Goal: Task Accomplishment & Management: Complete application form

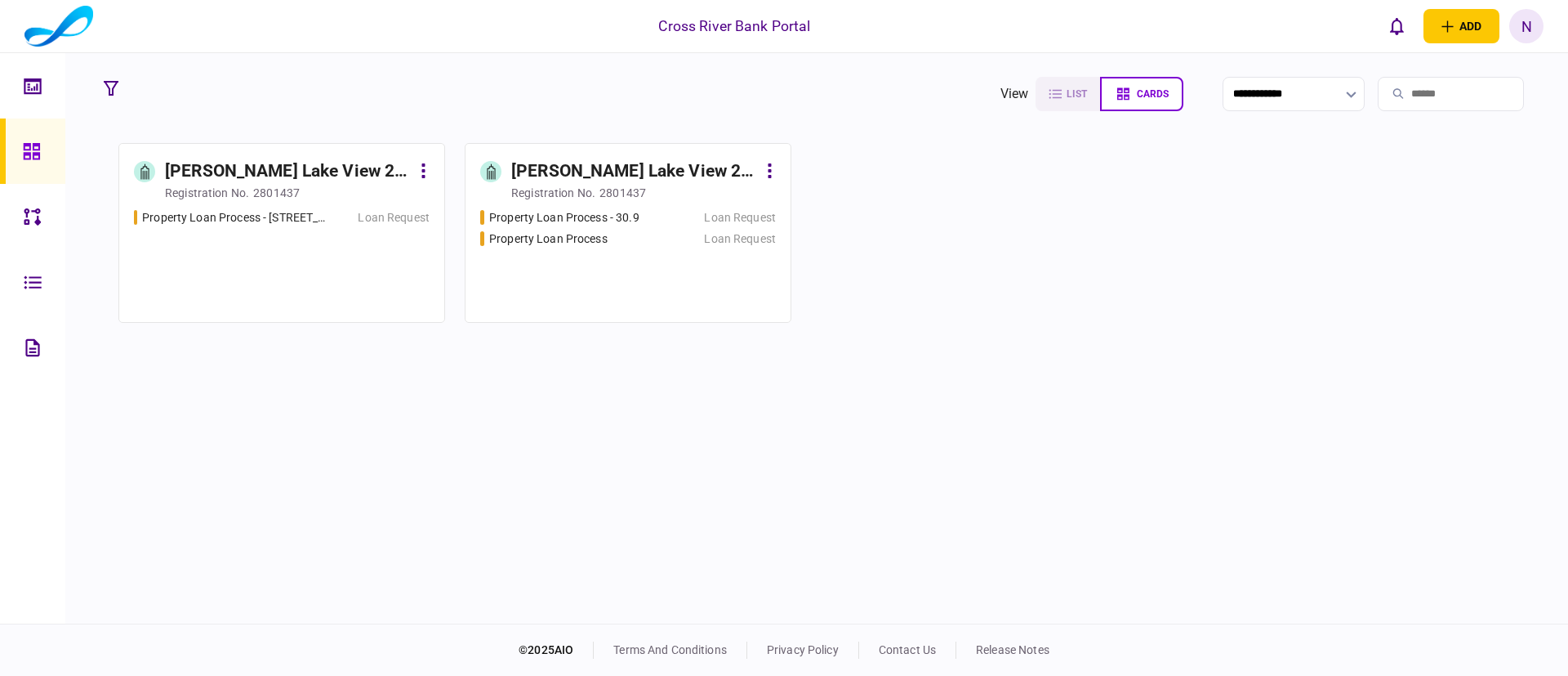
click at [593, 171] on div "[PERSON_NAME] Lake View 2 LLC" at bounding box center [635, 172] width 246 height 26
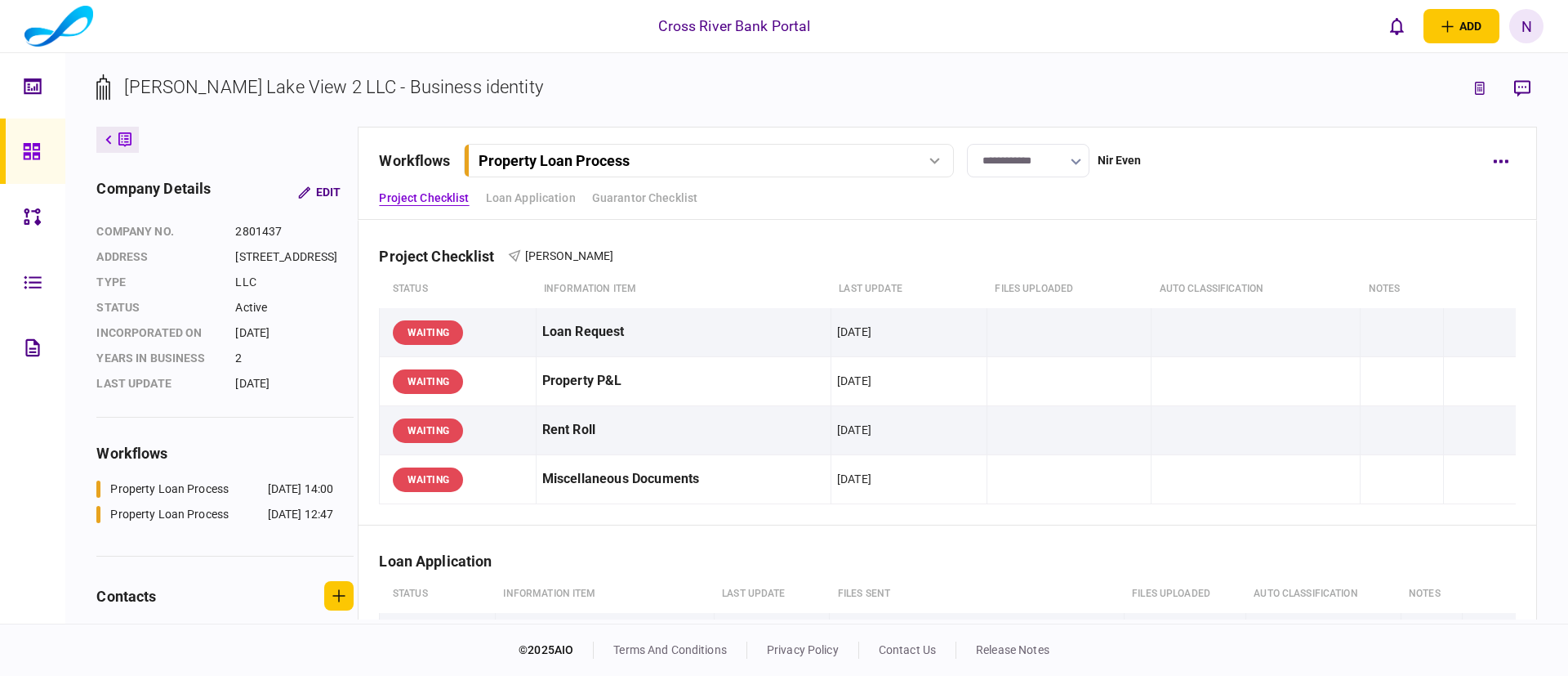
click at [895, 155] on div "Property Loan Process" at bounding box center [690, 160] width 423 height 17
click at [728, 226] on link "Property Loan Process - 30.9 30 Sep 2025 12:47" at bounding box center [711, 229] width 469 height 34
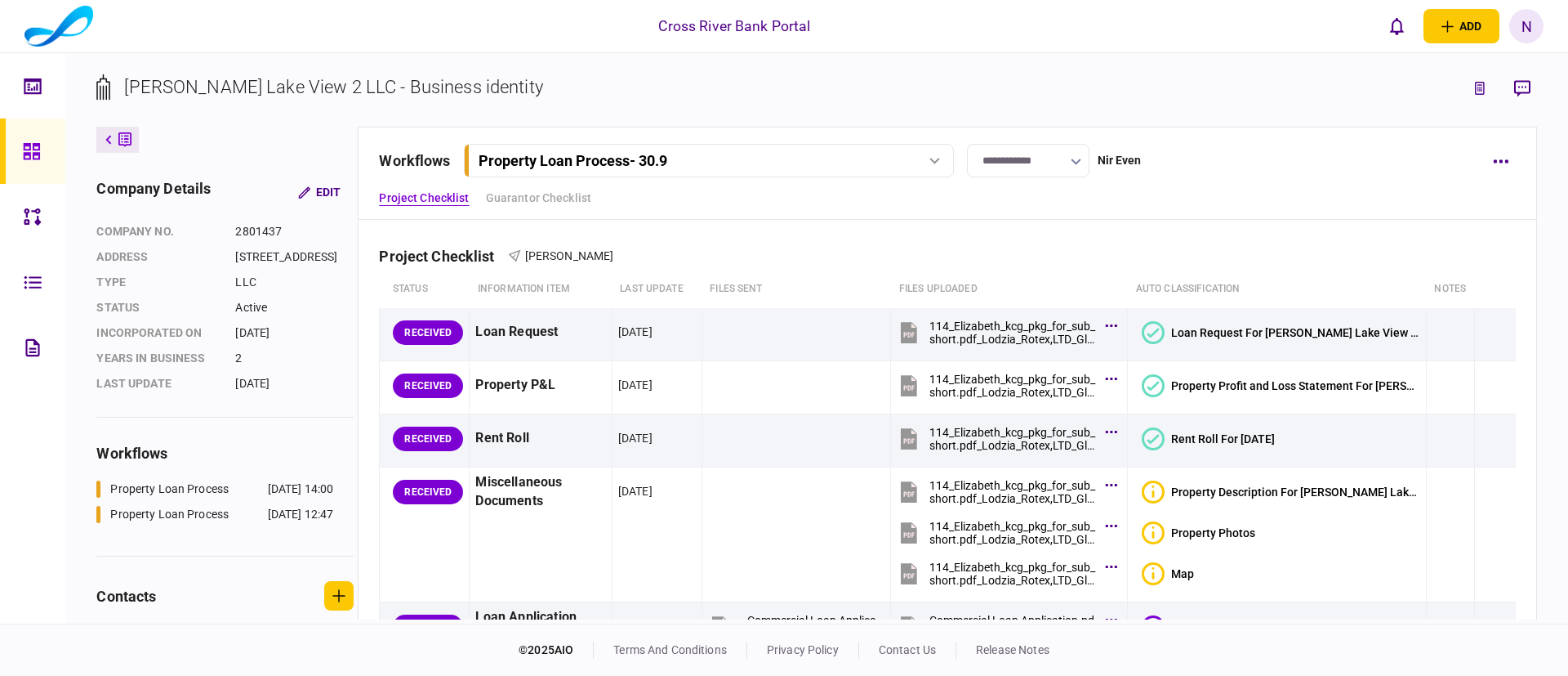
click at [1181, 213] on div "**********" at bounding box center [947, 173] width 1179 height 93
click at [1034, 262] on div "Project Checklist [PERSON_NAME]" at bounding box center [946, 246] width 1136 height 50
click at [891, 160] on div "Property Loan Process - 30.9" at bounding box center [690, 160] width 423 height 17
click at [659, 192] on link "Property Loan Process 30 Sep 2025 14:00" at bounding box center [711, 194] width 469 height 33
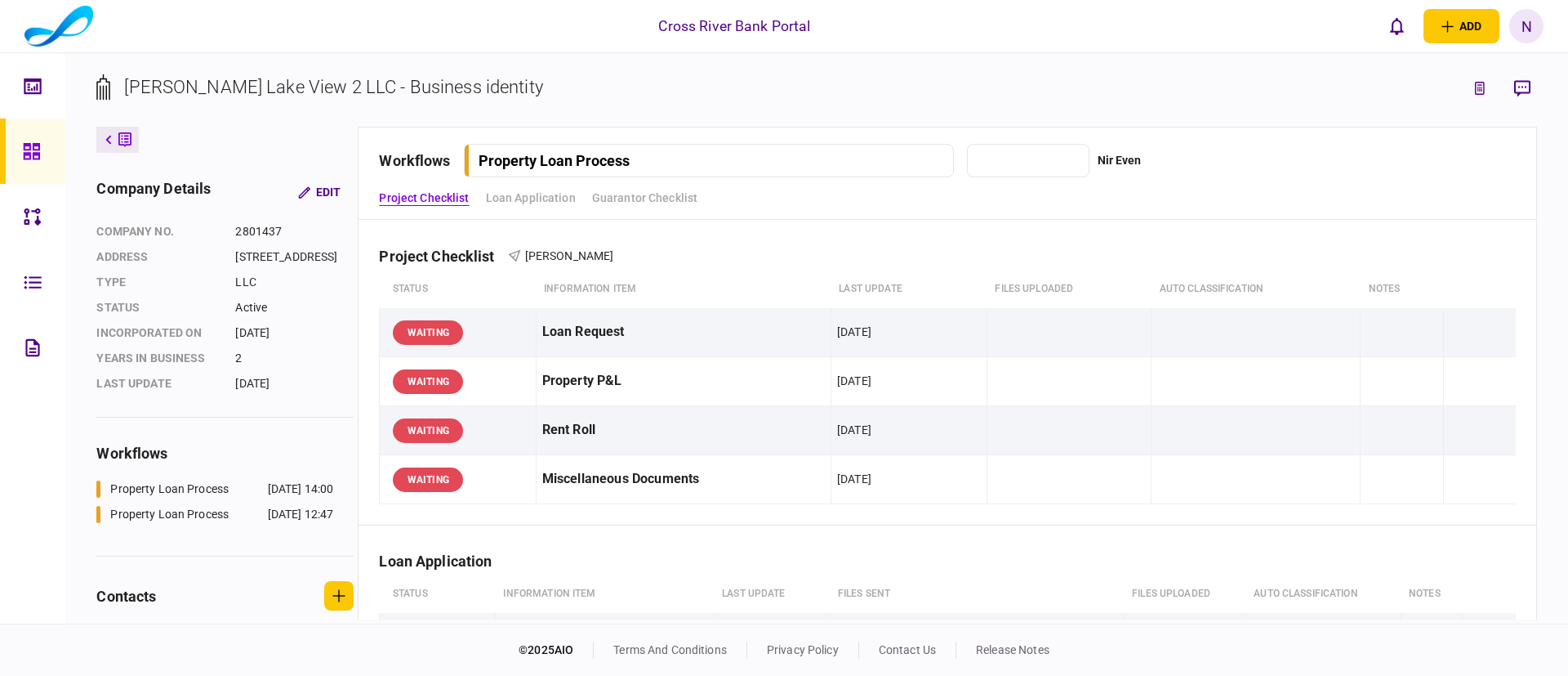
type input "**********"
click at [1129, 198] on div "Project Checklist Loan Application Guarantor Checklist" at bounding box center [946, 198] width 1136 height 17
click at [1097, 247] on div "Project Checklist [PERSON_NAME]" at bounding box center [946, 246] width 1136 height 50
click at [1444, 286] on th at bounding box center [1480, 290] width 72 height 38
click at [1456, 261] on div "Project Checklist [PERSON_NAME]" at bounding box center [946, 246] width 1136 height 50
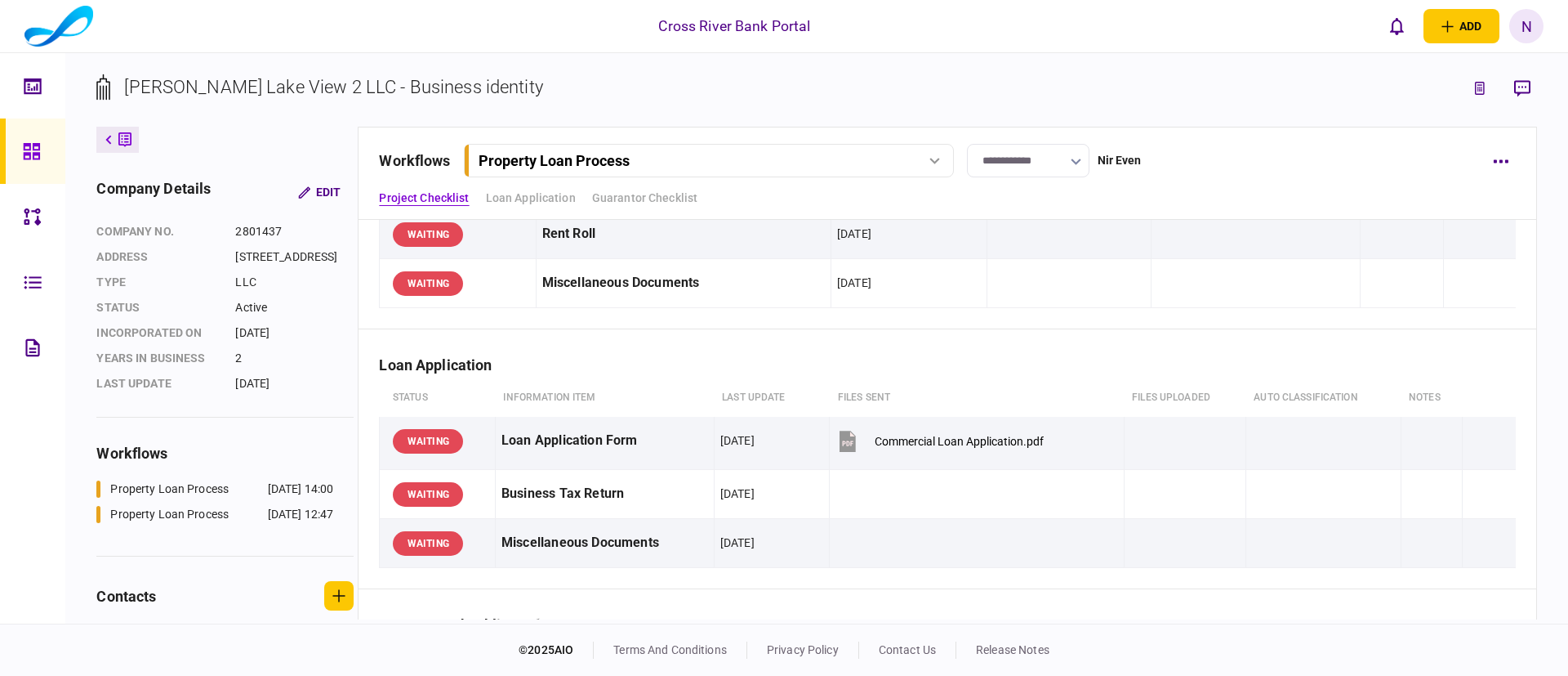
scroll to position [147, 0]
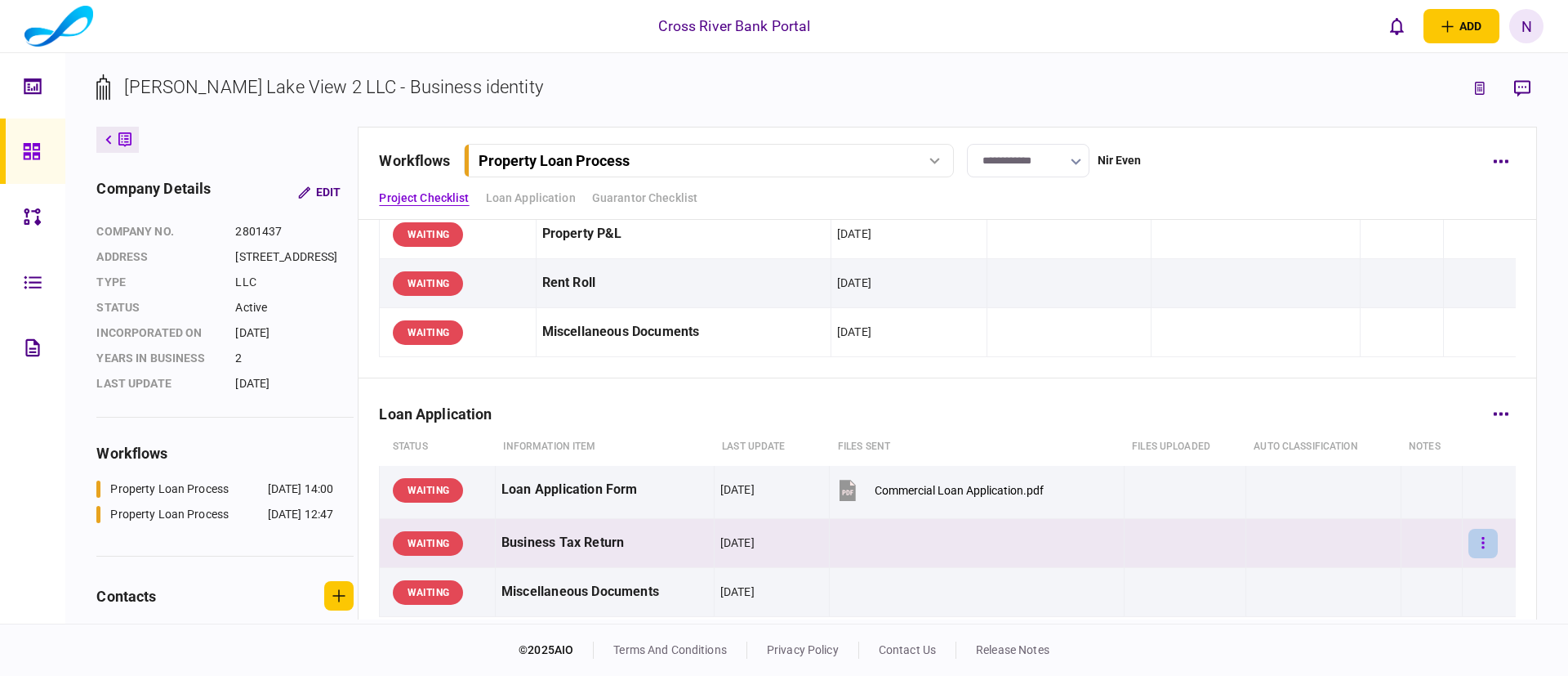
click at [1473, 537] on button "button" at bounding box center [1483, 543] width 29 height 29
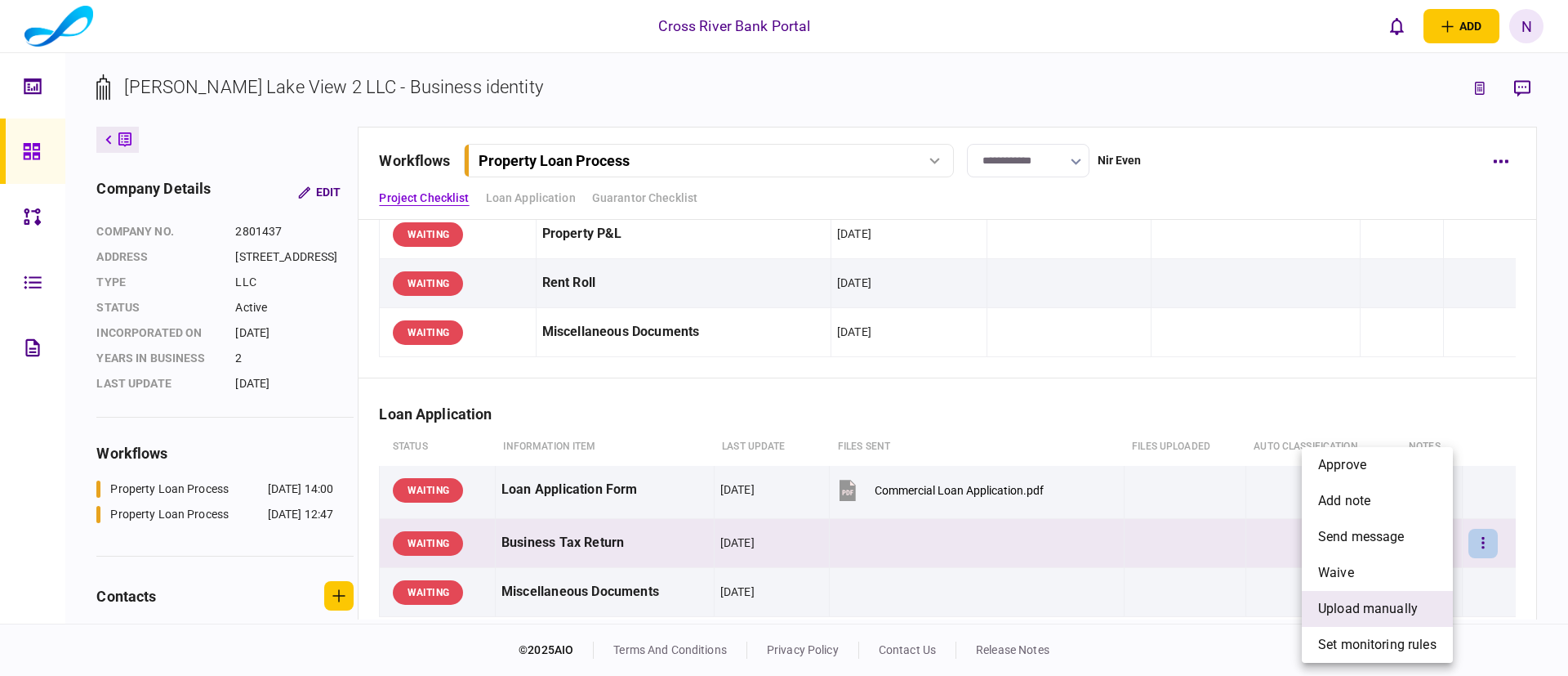
click at [1367, 604] on span "upload manually" at bounding box center [1368, 609] width 100 height 20
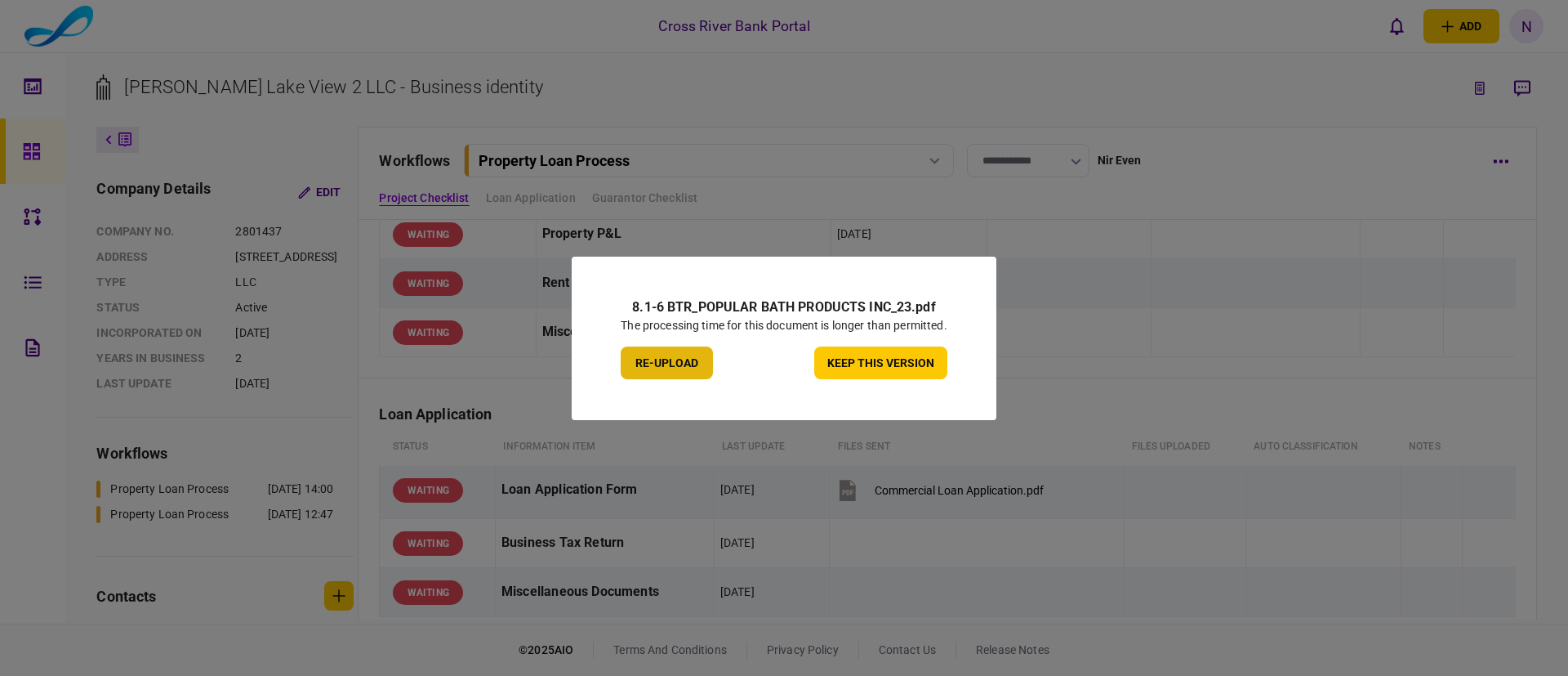
click at [679, 356] on button "re-upload" at bounding box center [667, 363] width 92 height 33
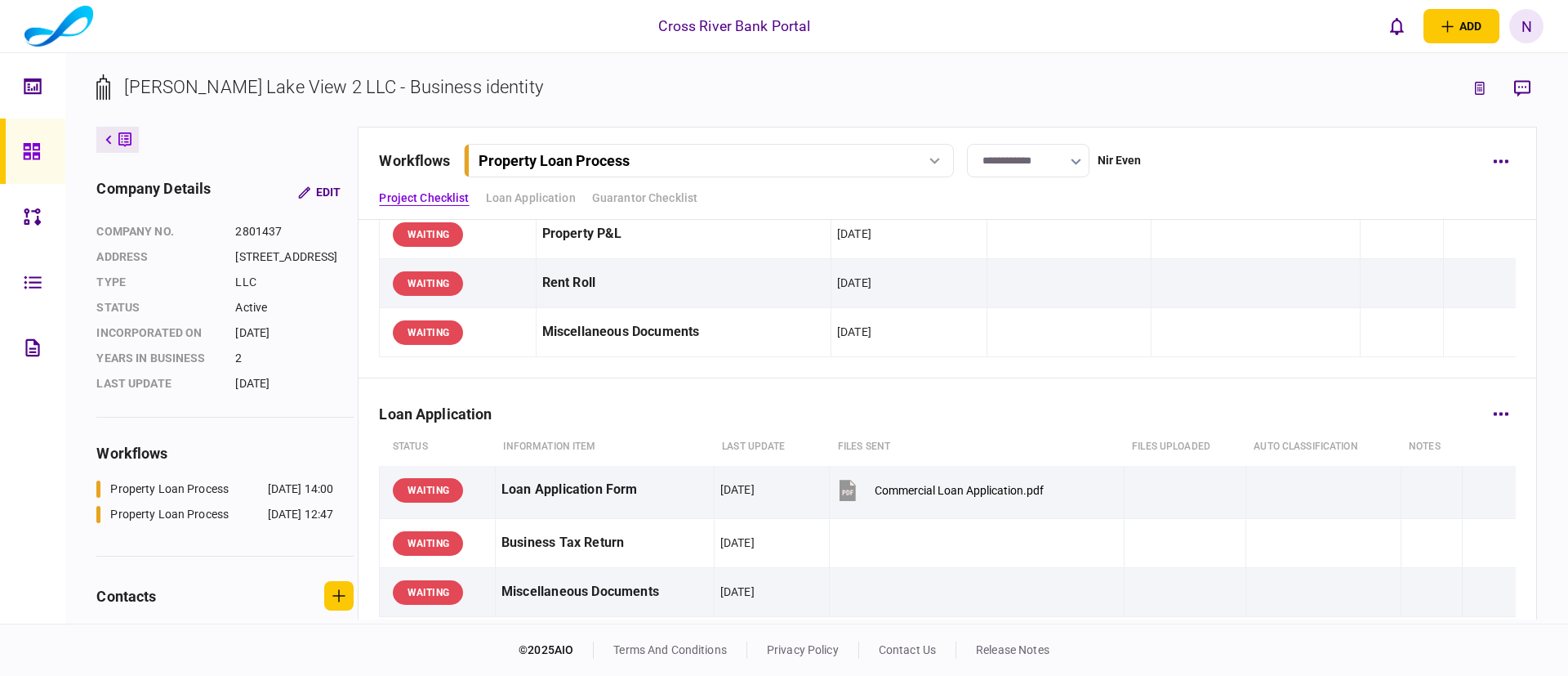
click at [910, 385] on div "Loan Application" at bounding box center [946, 403] width 1136 height 50
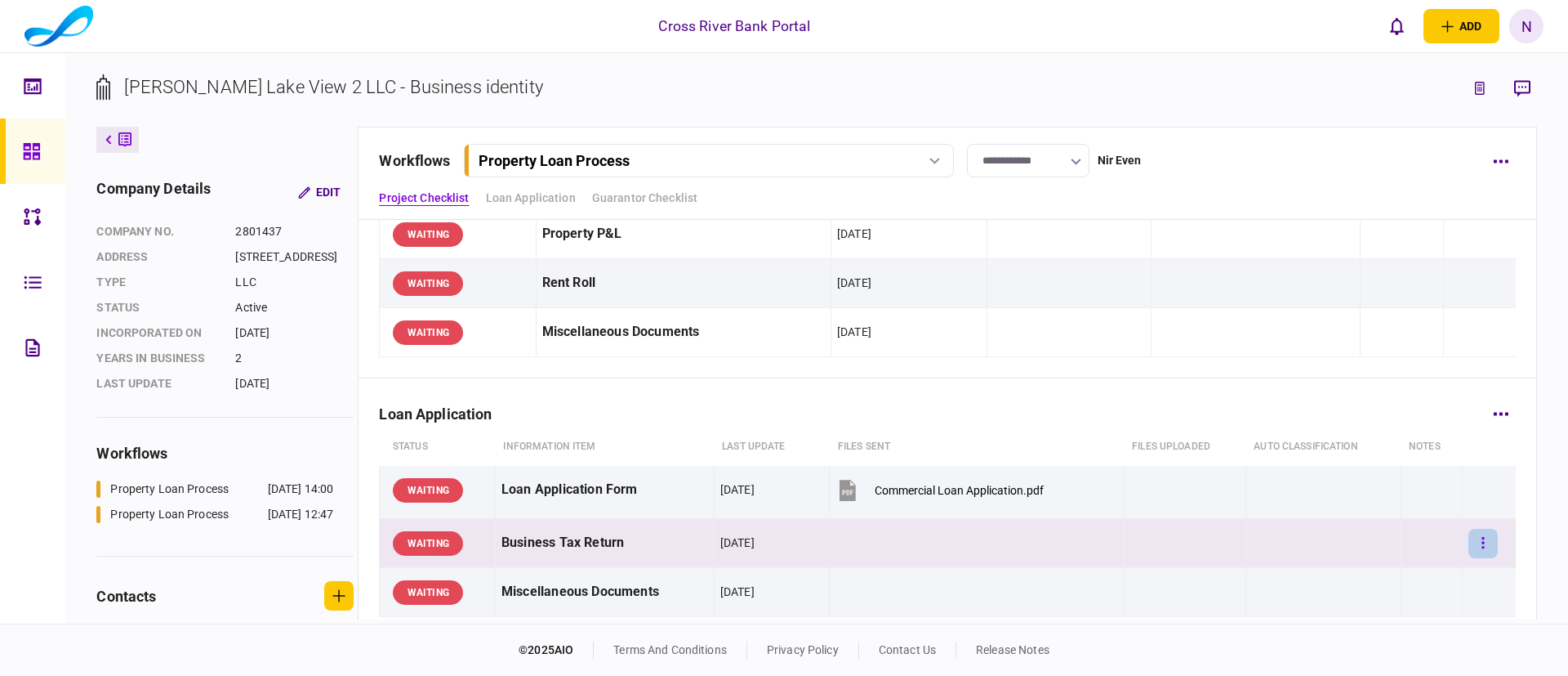
click at [1469, 540] on button "button" at bounding box center [1483, 543] width 29 height 29
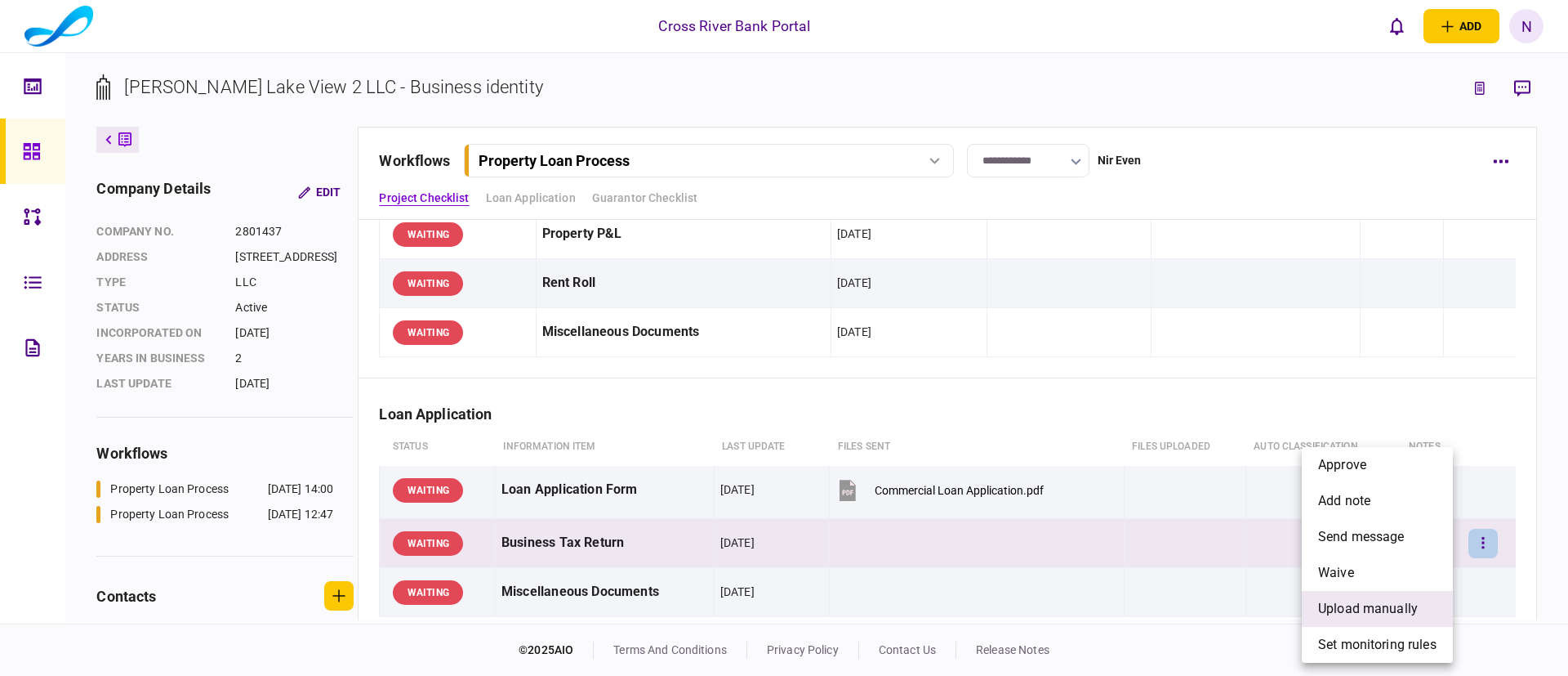
click at [1376, 604] on span "upload manually" at bounding box center [1368, 609] width 100 height 20
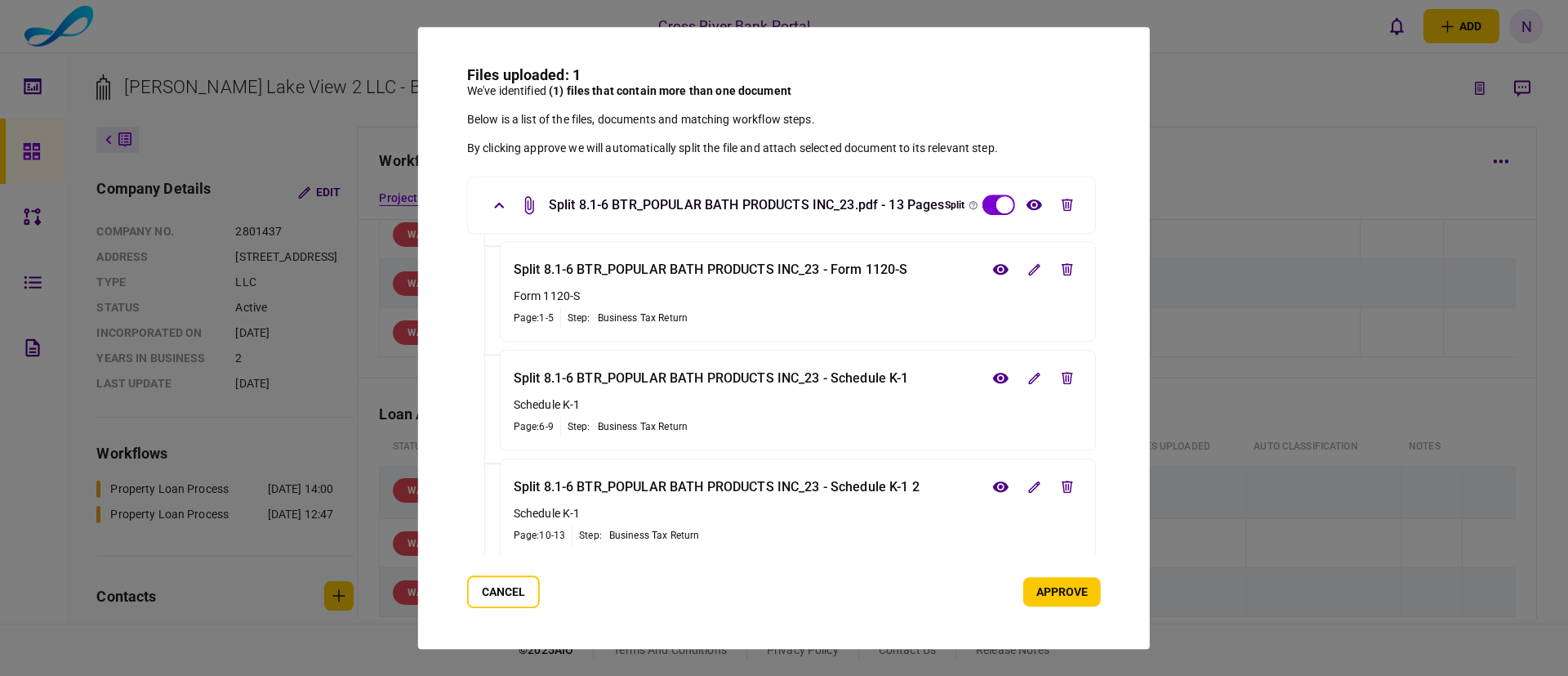
click at [867, 406] on li "Split 8.1-6 BTR_POPULAR BATH PRODUCTS INC_23 - Schedule K-1 Schedule K-1 Page: …" at bounding box center [797, 400] width 597 height 101
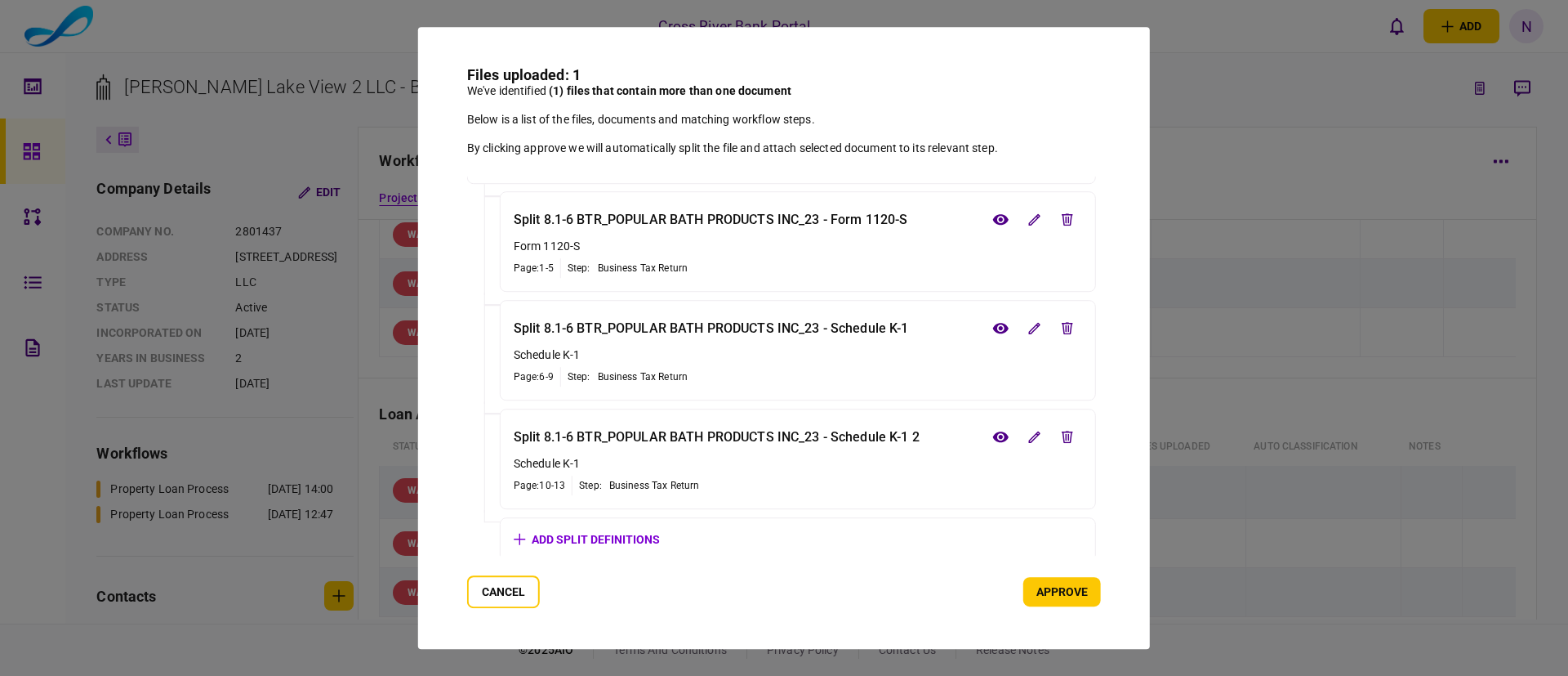
scroll to position [56, 0]
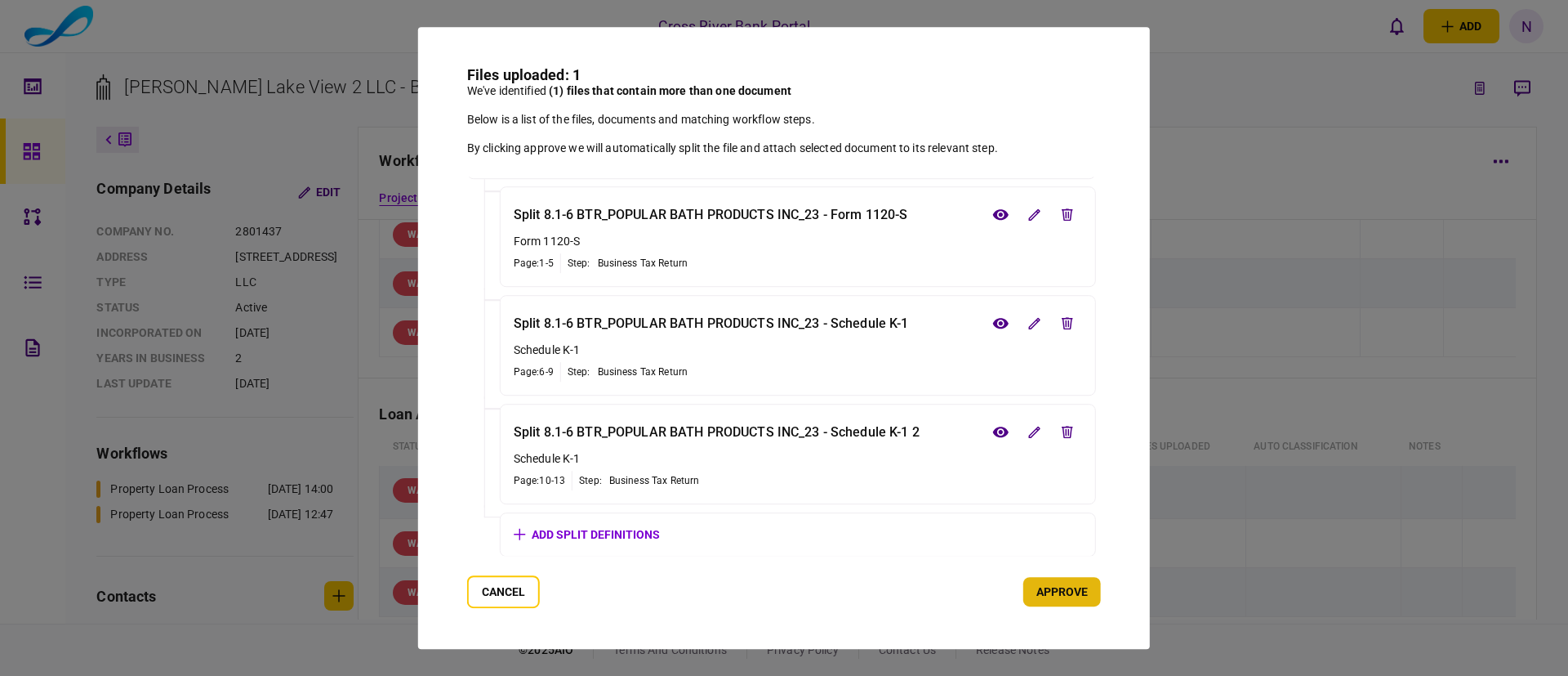
click at [1059, 587] on button "approve" at bounding box center [1062, 591] width 78 height 29
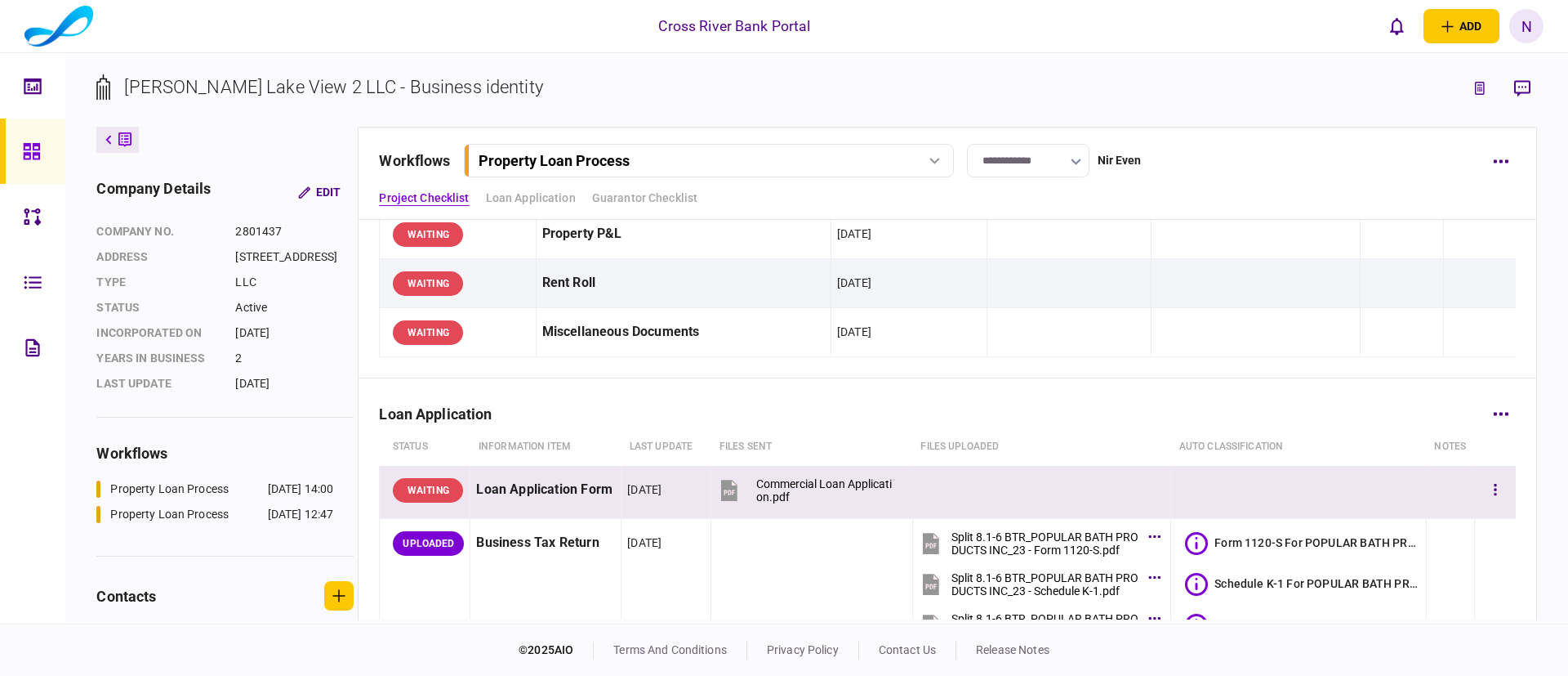
click at [1030, 482] on td at bounding box center [1041, 492] width 258 height 53
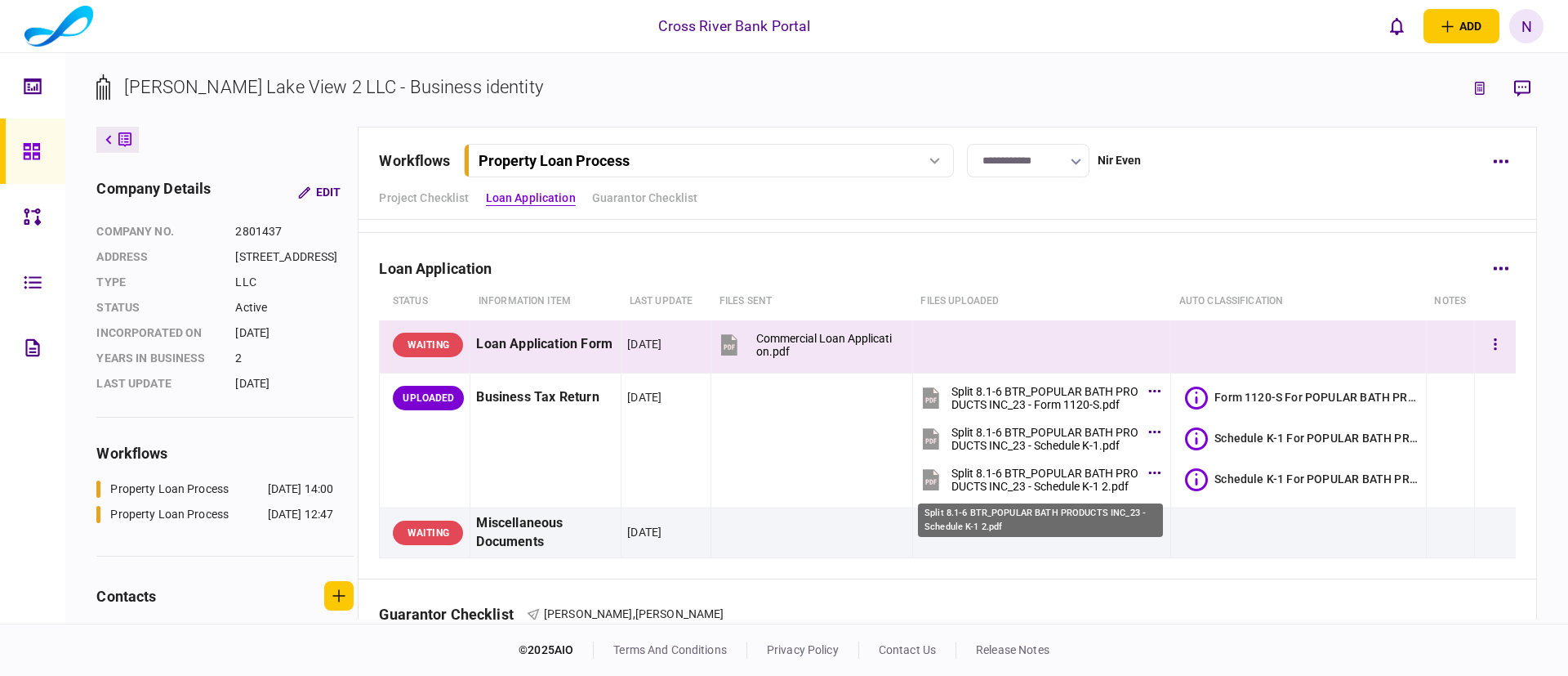
scroll to position [294, 0]
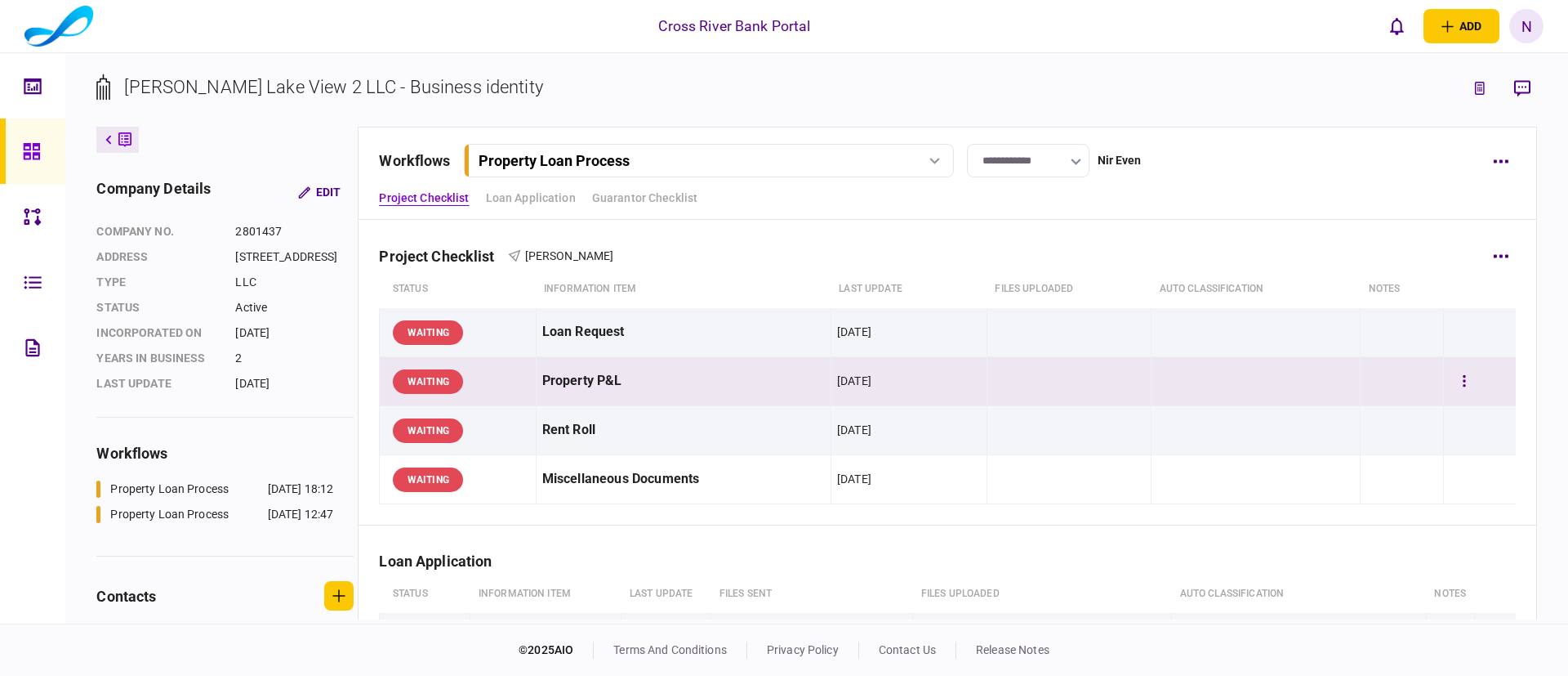
click at [1168, 378] on td at bounding box center [1256, 381] width 209 height 49
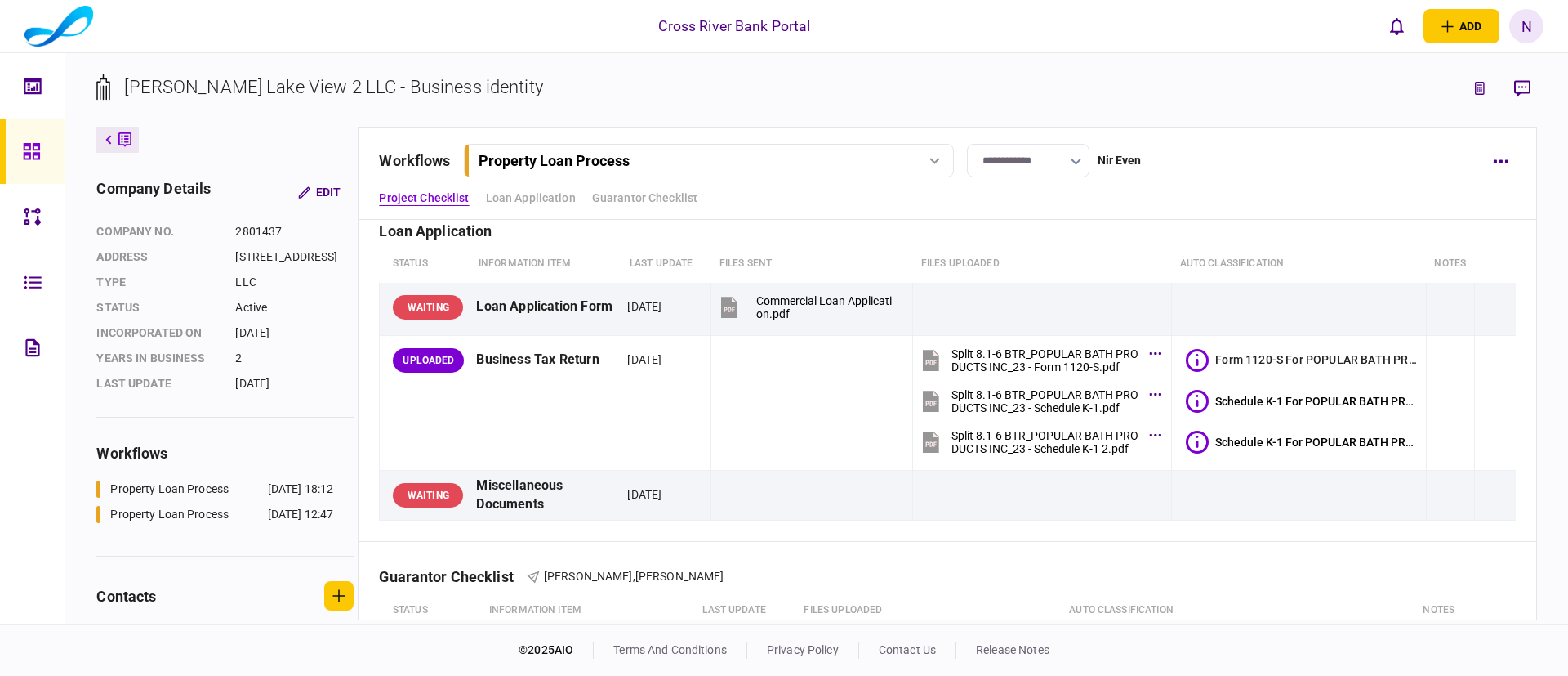
scroll to position [343, 0]
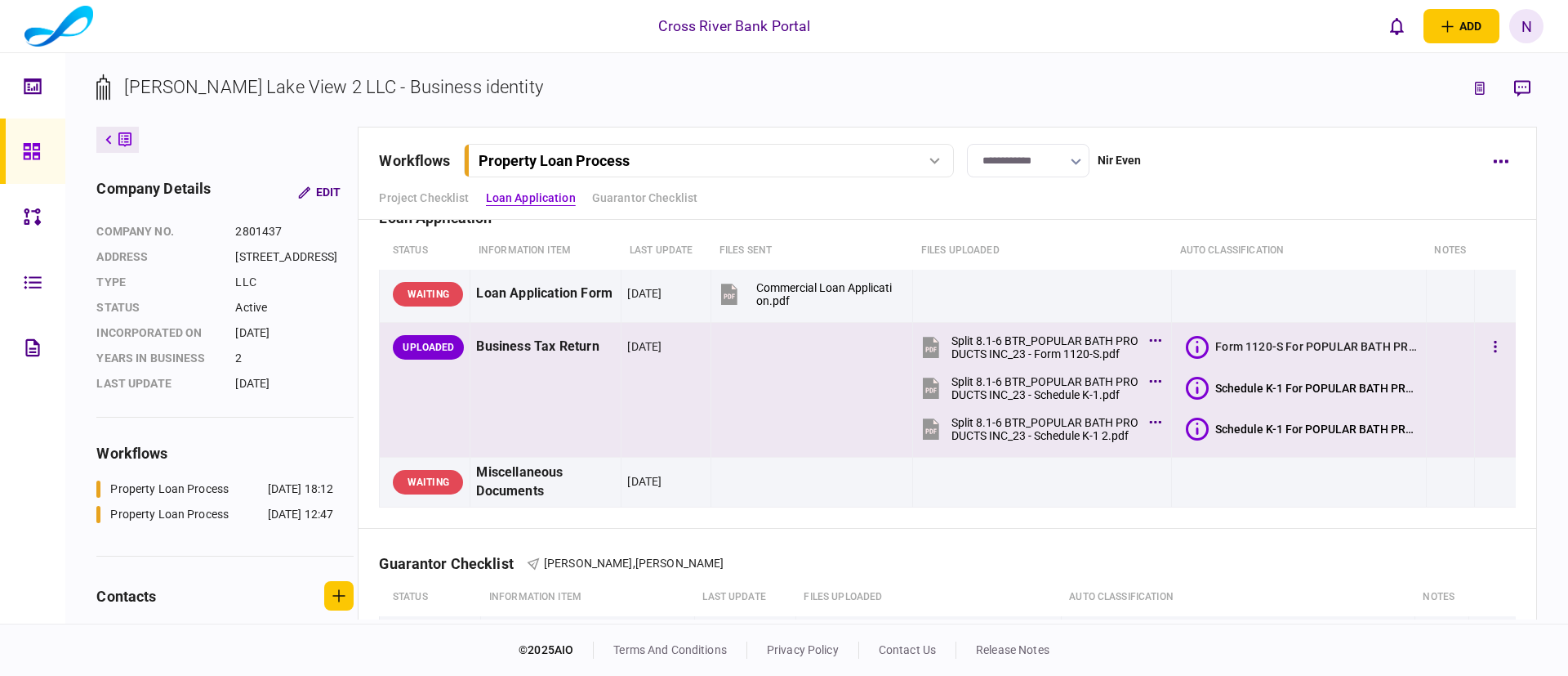
click at [1186, 380] on icon at bounding box center [1197, 388] width 23 height 23
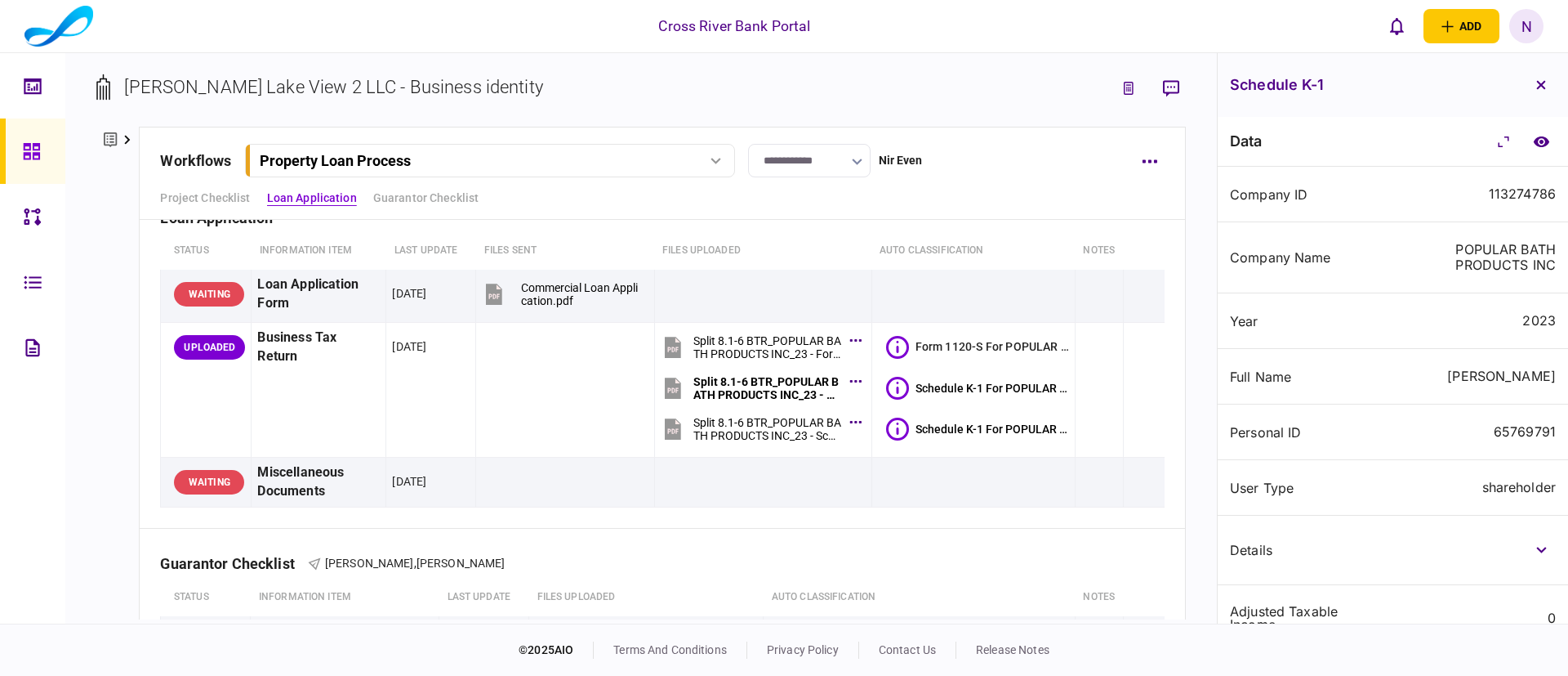
click at [1343, 182] on div "Company ID 113274786" at bounding box center [1393, 195] width 351 height 56
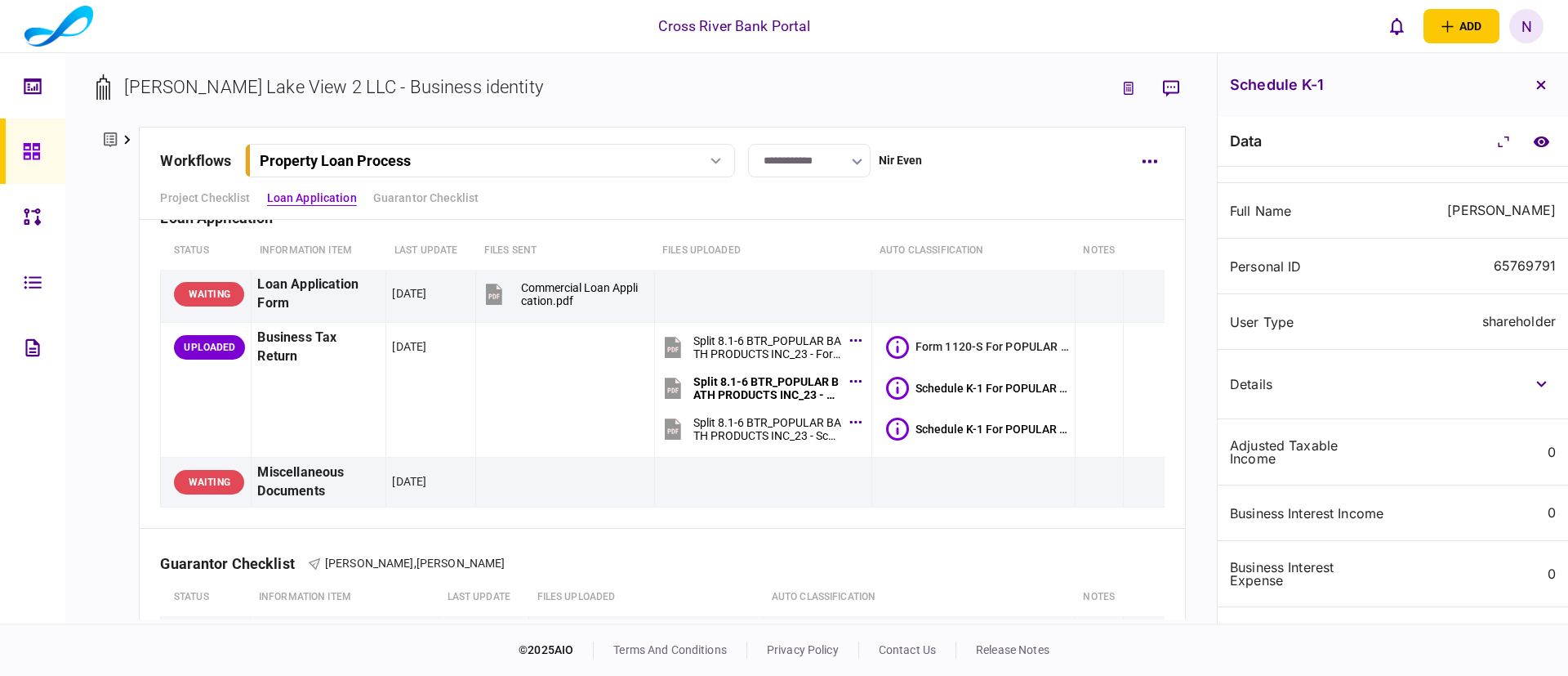
scroll to position [0, 0]
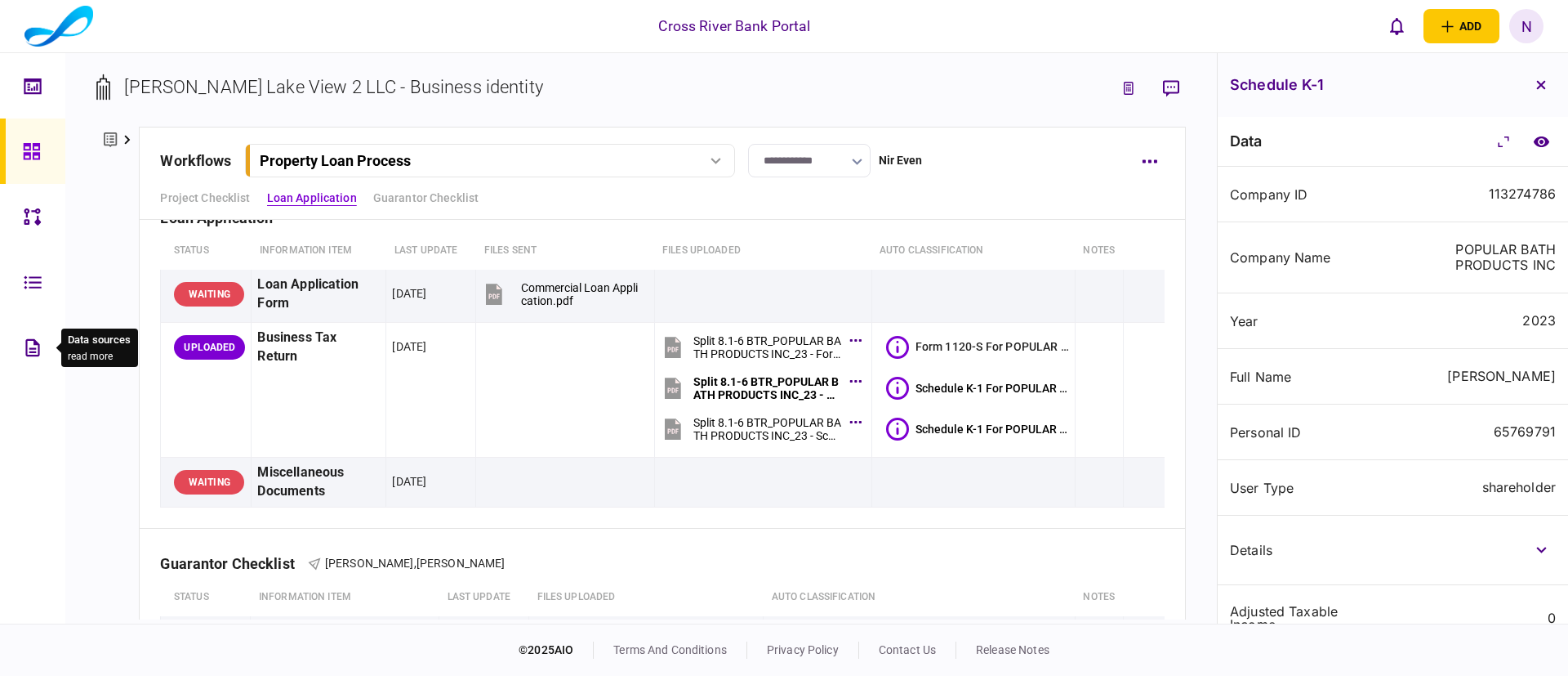
click at [36, 343] on icon at bounding box center [32, 346] width 14 height 17
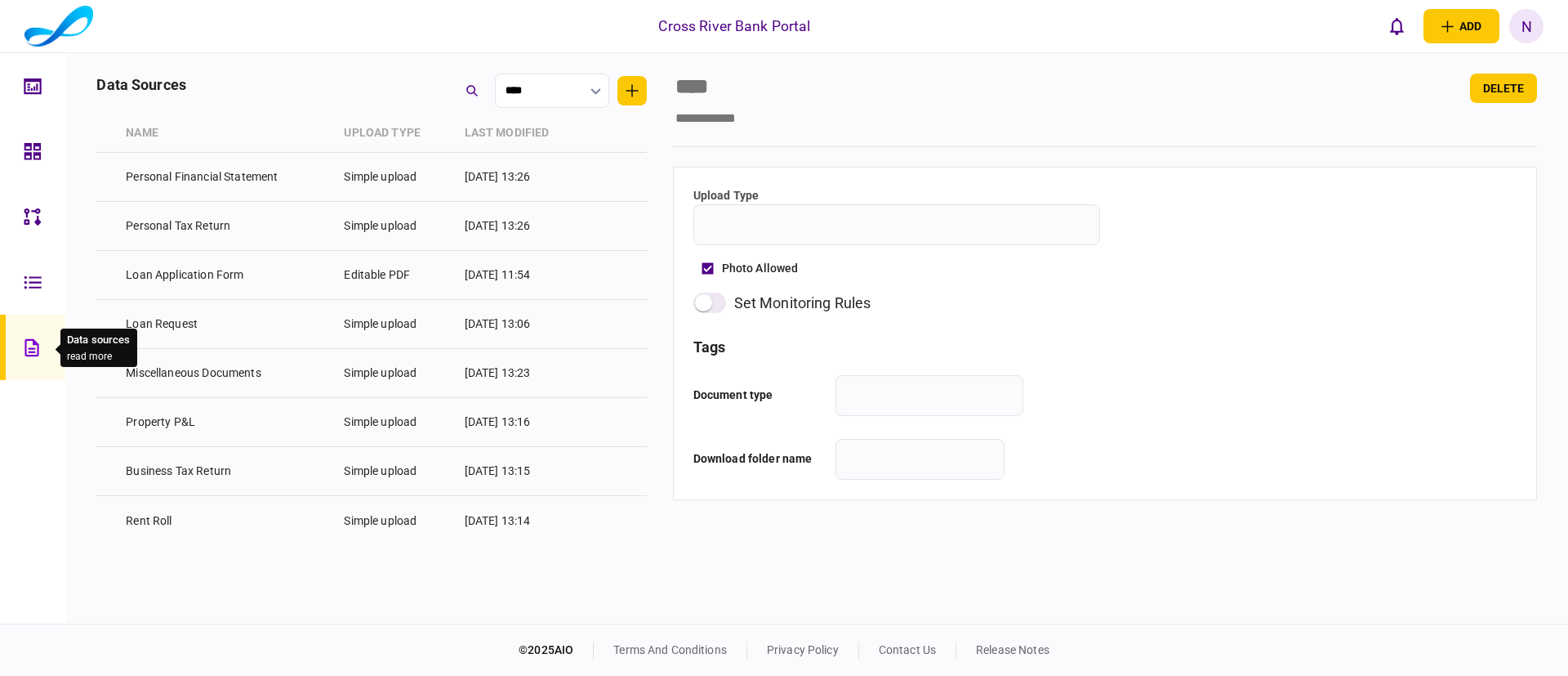
type input "**********"
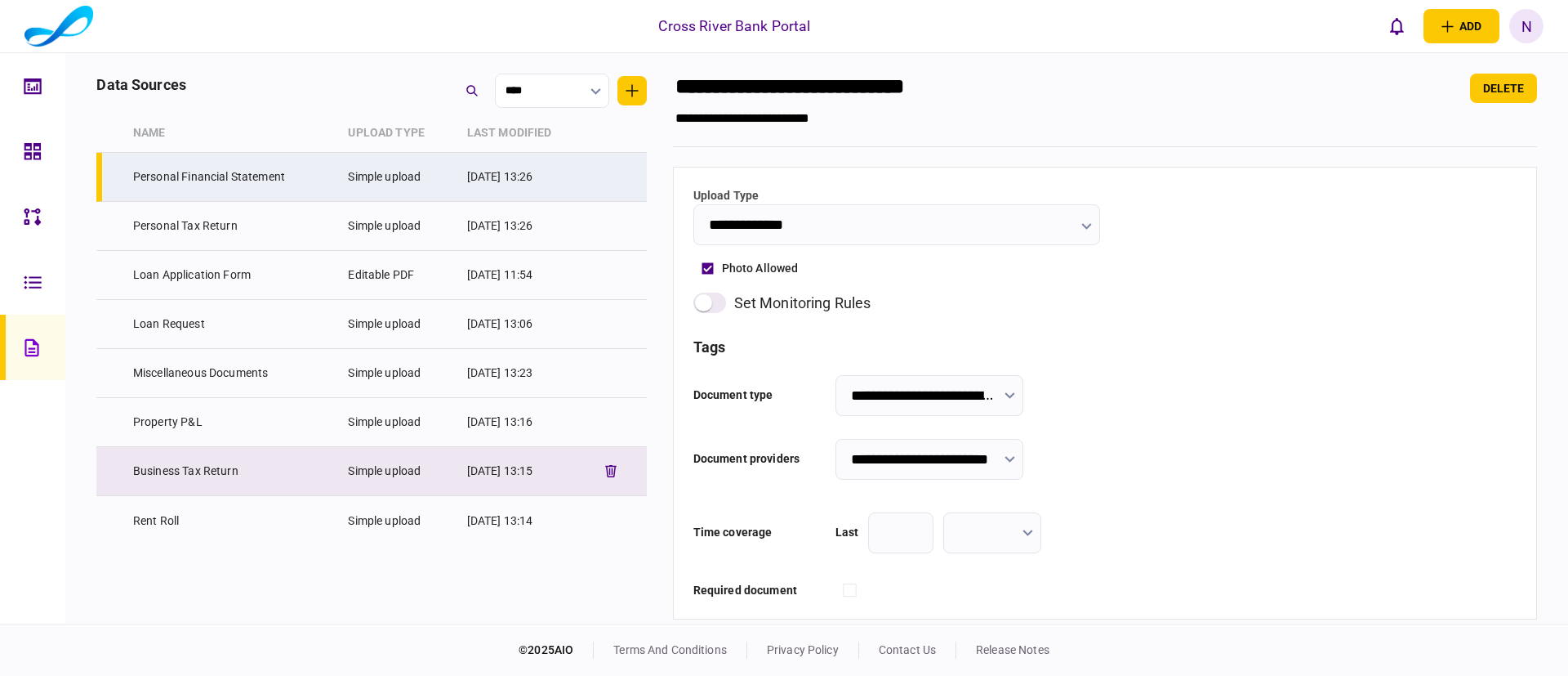
click at [229, 468] on td "Business Tax Return" at bounding box center [233, 471] width 216 height 49
type input "**********"
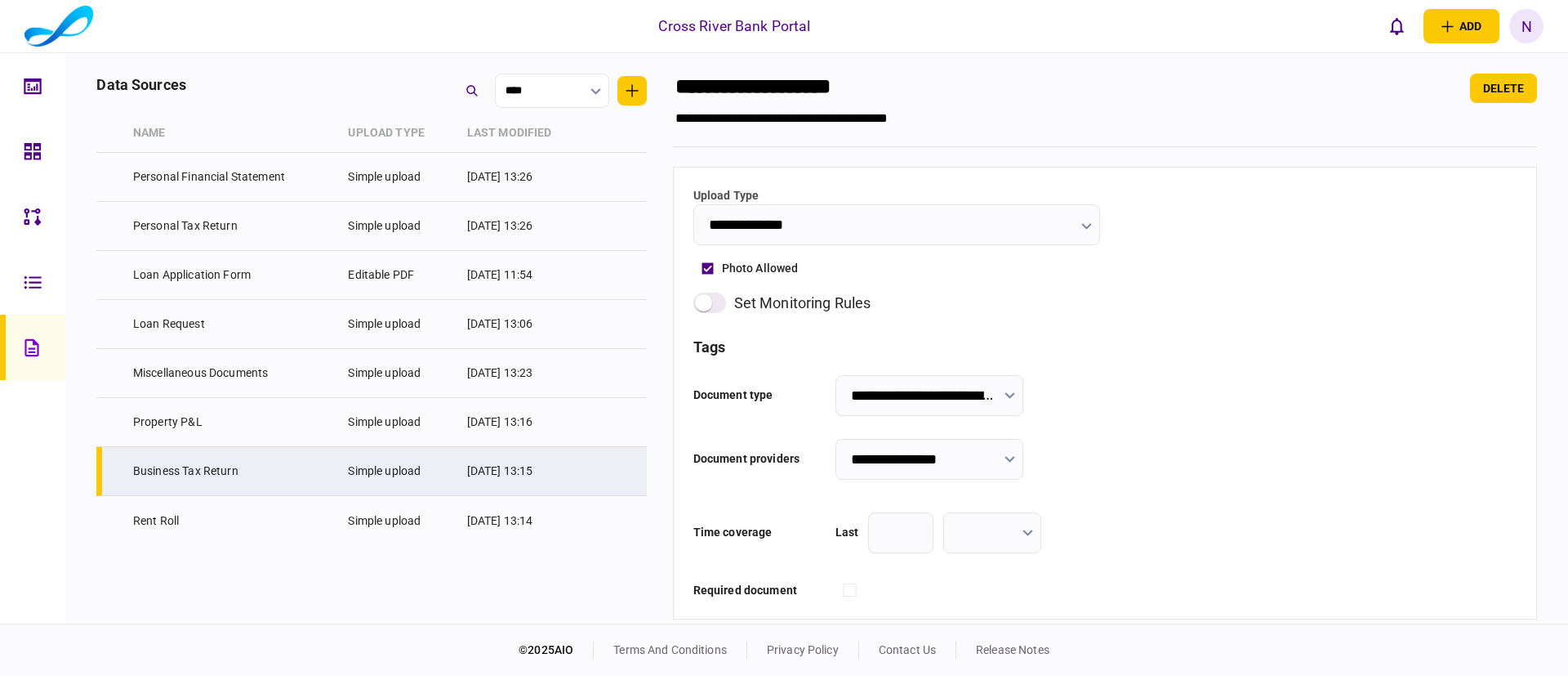
click at [1015, 399] on icon "button" at bounding box center [1009, 395] width 11 height 7
click at [1001, 391] on div at bounding box center [784, 338] width 1568 height 676
click at [1001, 391] on input "**********" at bounding box center [929, 395] width 188 height 41
type input "**********"
click at [1001, 391] on div at bounding box center [784, 338] width 1568 height 676
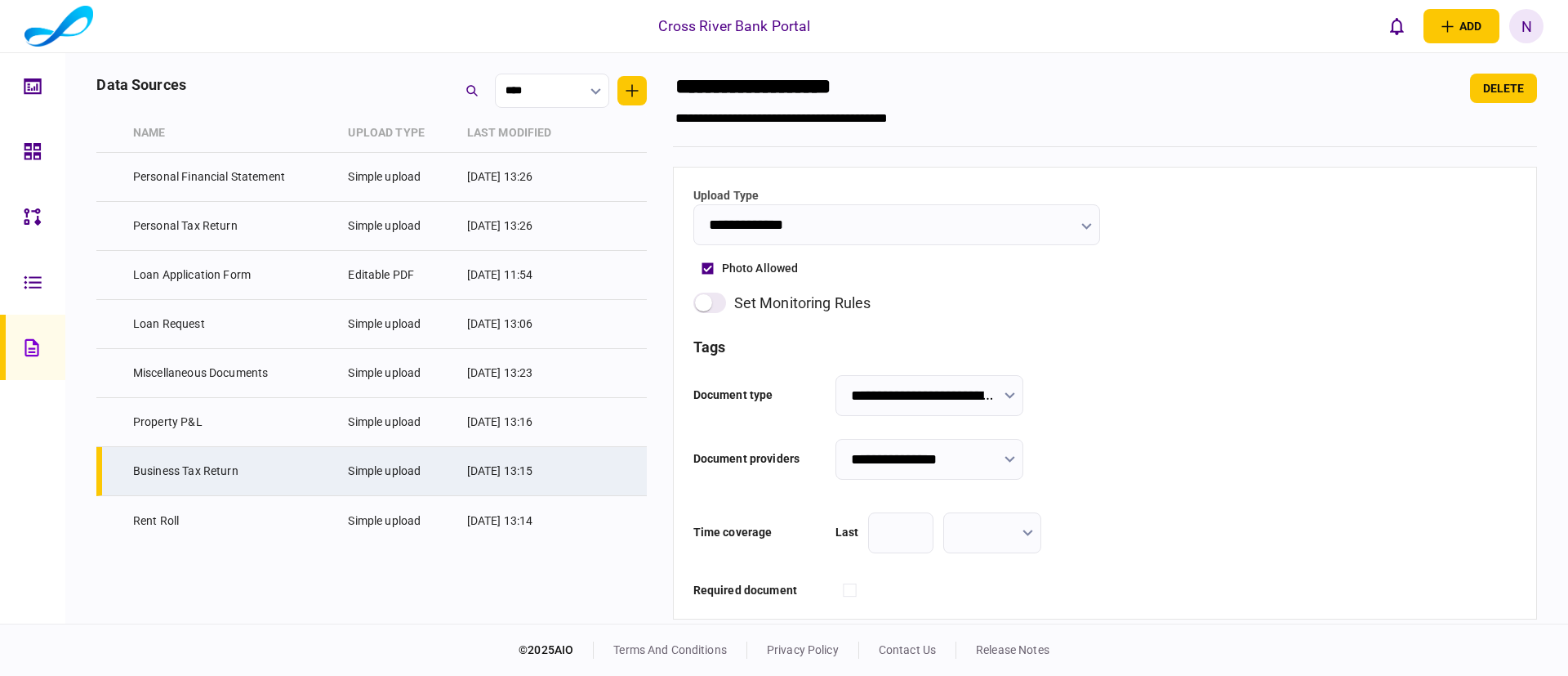
click at [1023, 387] on input "**********" at bounding box center [929, 395] width 188 height 41
click at [1040, 384] on div at bounding box center [784, 338] width 1568 height 676
click at [1137, 415] on div "**********" at bounding box center [1105, 395] width 823 height 41
click at [945, 456] on input "**********" at bounding box center [929, 459] width 188 height 41
click at [982, 400] on div at bounding box center [784, 338] width 1568 height 676
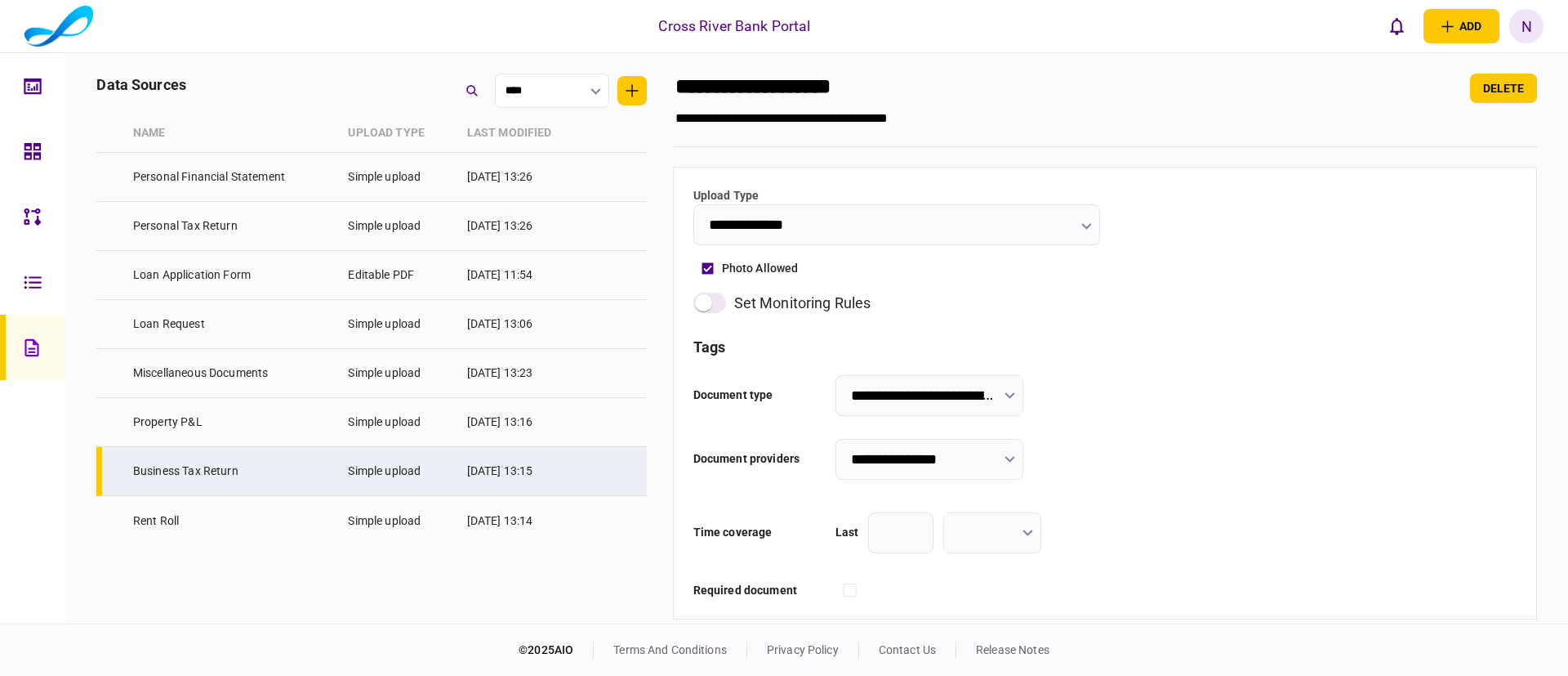
click at [982, 400] on input "**********" at bounding box center [929, 395] width 188 height 41
click at [896, 340] on div at bounding box center [784, 338] width 1568 height 676
click at [20, 151] on link at bounding box center [32, 151] width 65 height 65
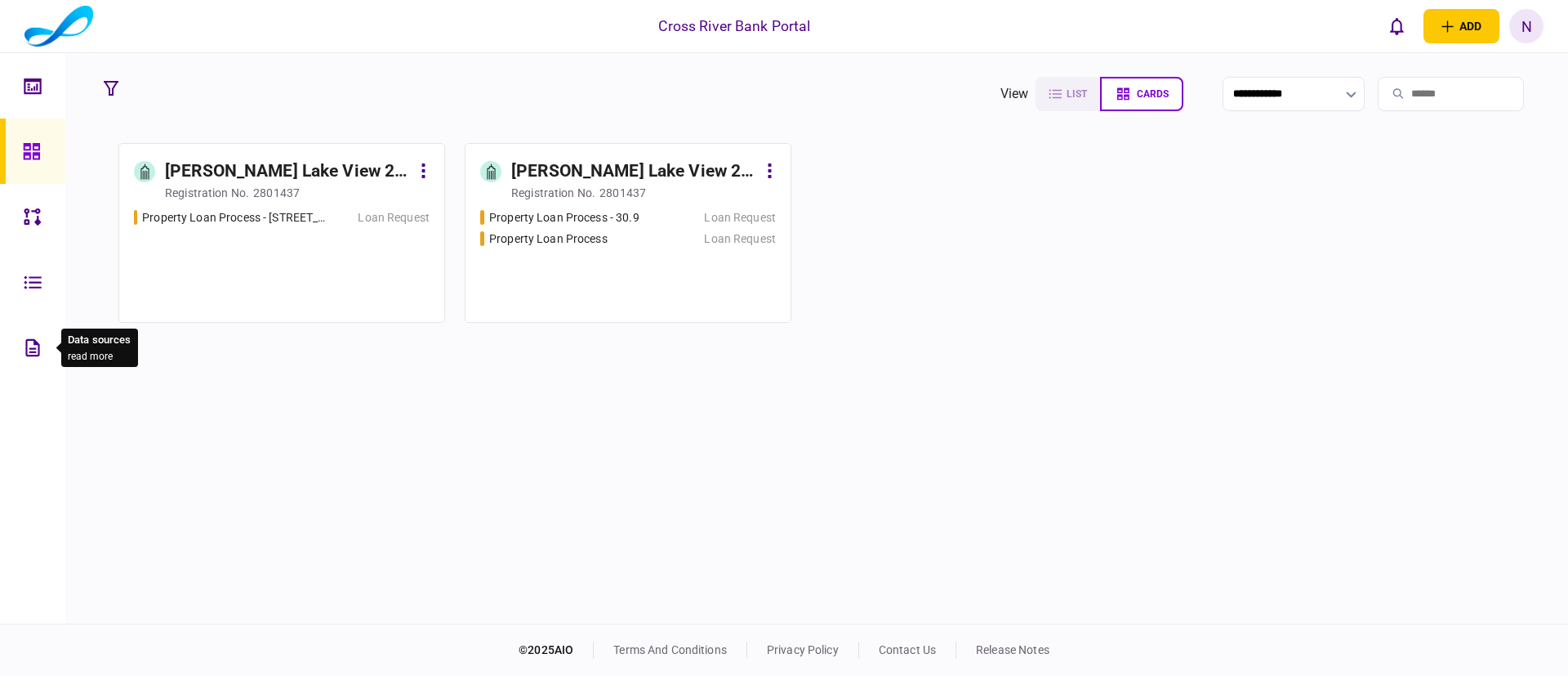
click at [48, 347] on div at bounding box center [37, 347] width 26 height 65
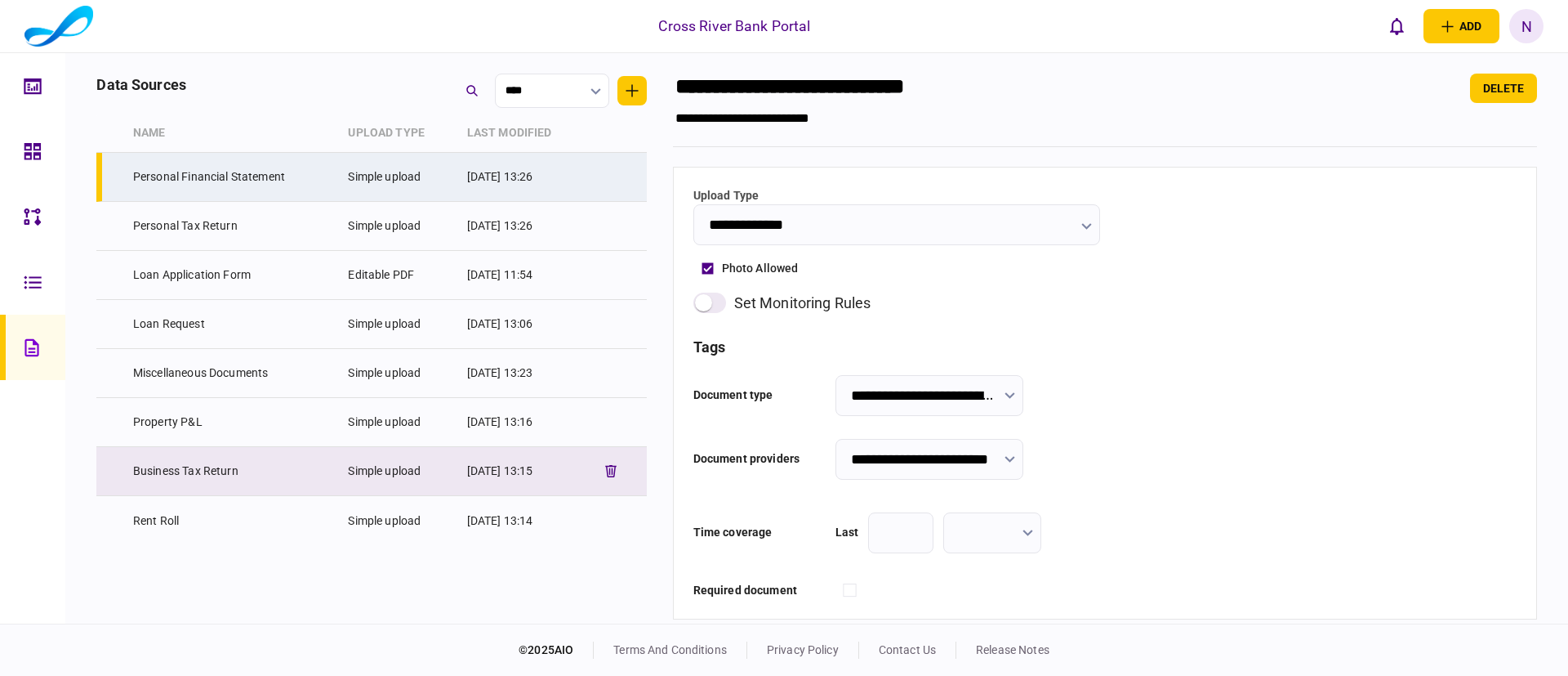
click at [257, 473] on td "Business Tax Return" at bounding box center [233, 471] width 216 height 49
type input "**********"
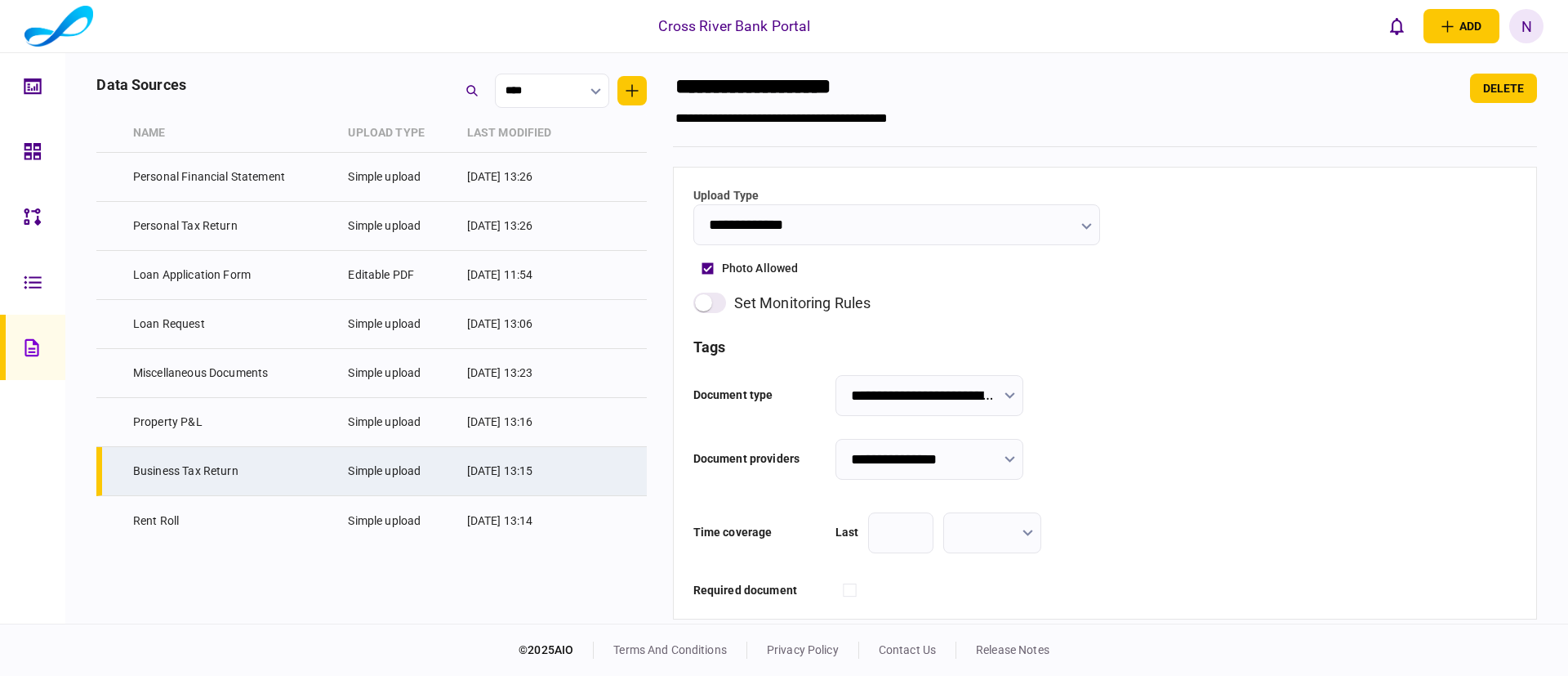
click at [1015, 398] on icon "button" at bounding box center [1009, 395] width 11 height 7
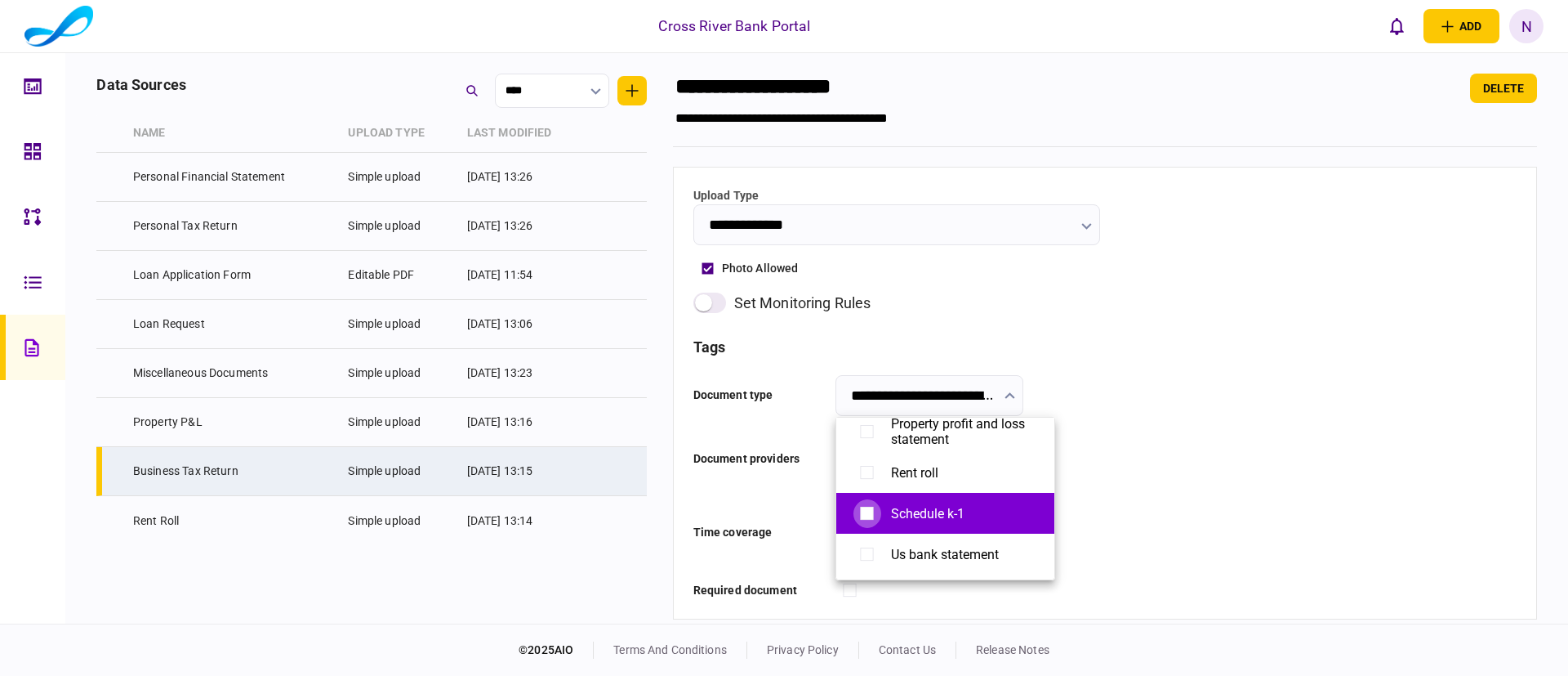
type input "**********"
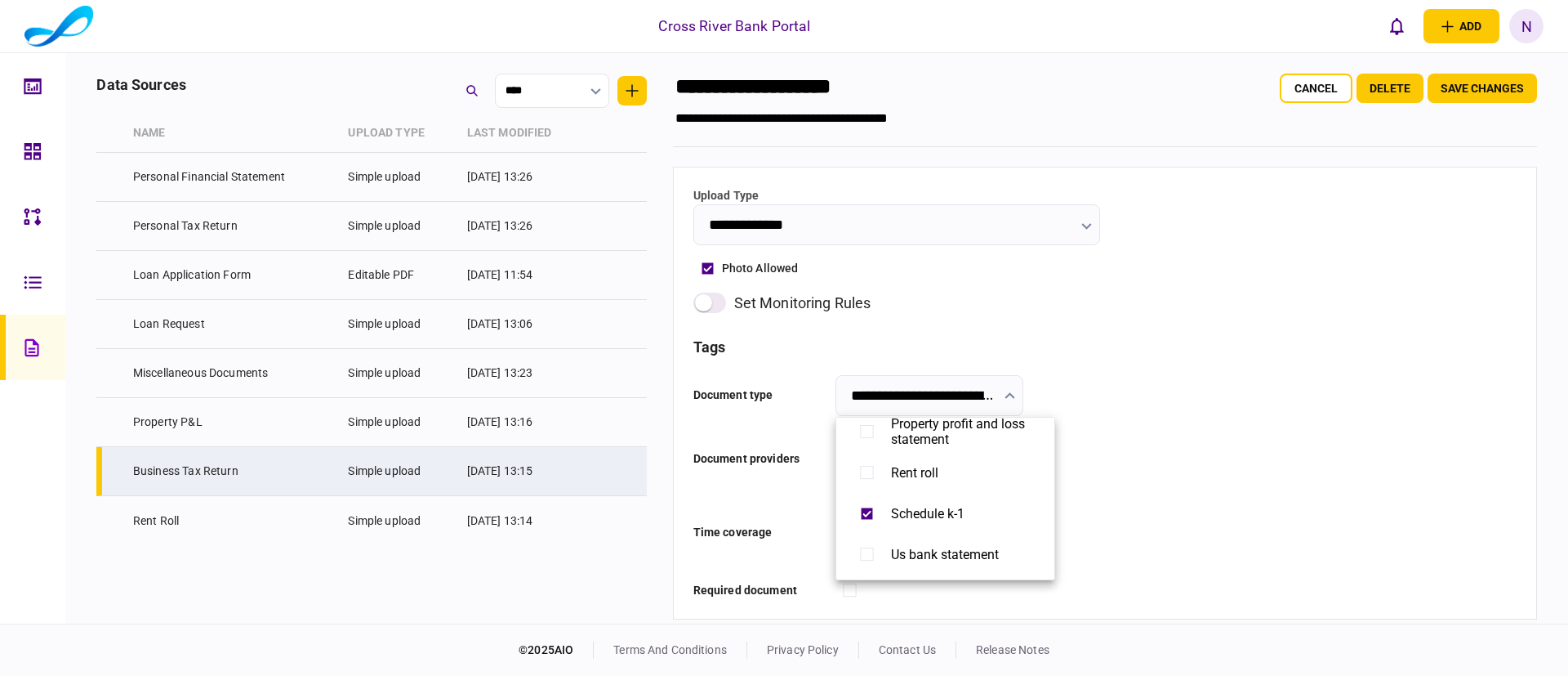
click at [1188, 400] on div at bounding box center [784, 338] width 1568 height 676
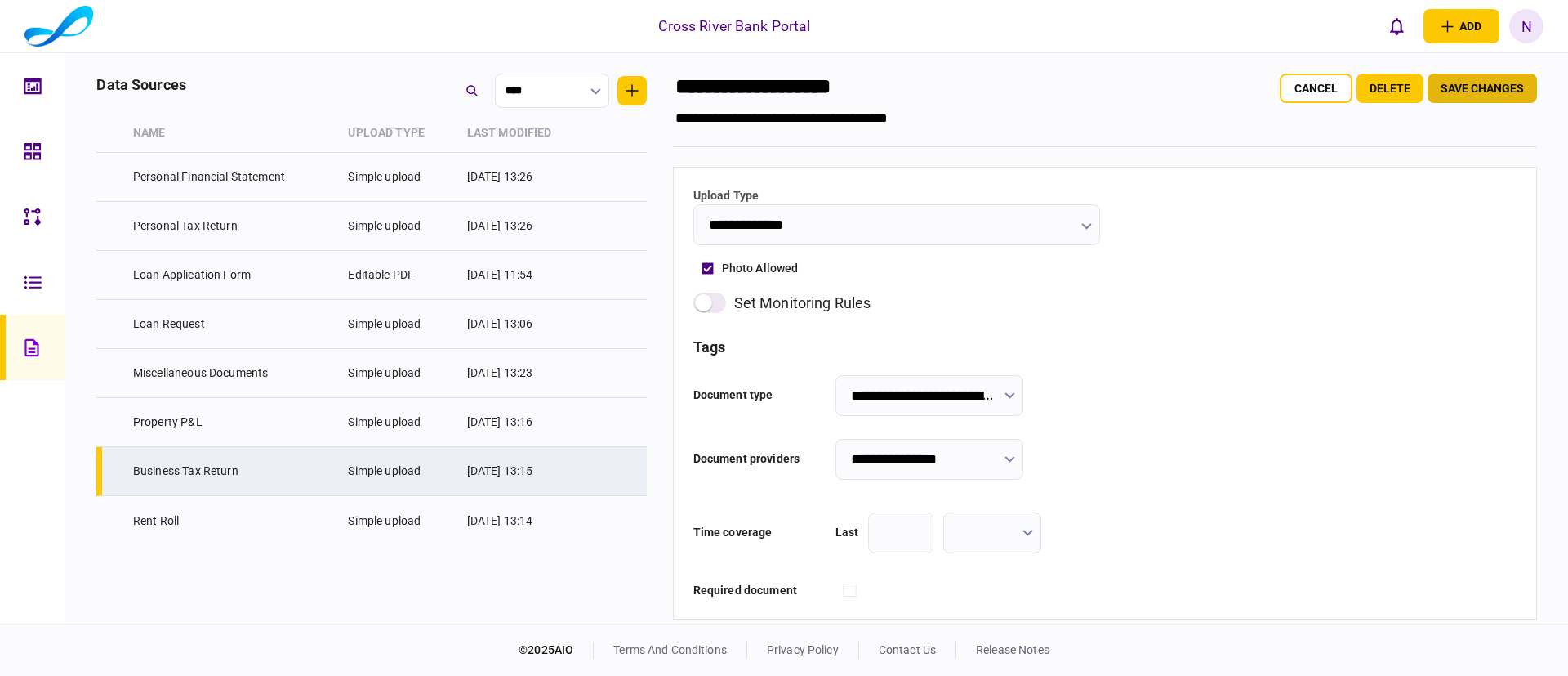
click at [1452, 83] on button "Save changes" at bounding box center [1483, 88] width 110 height 29
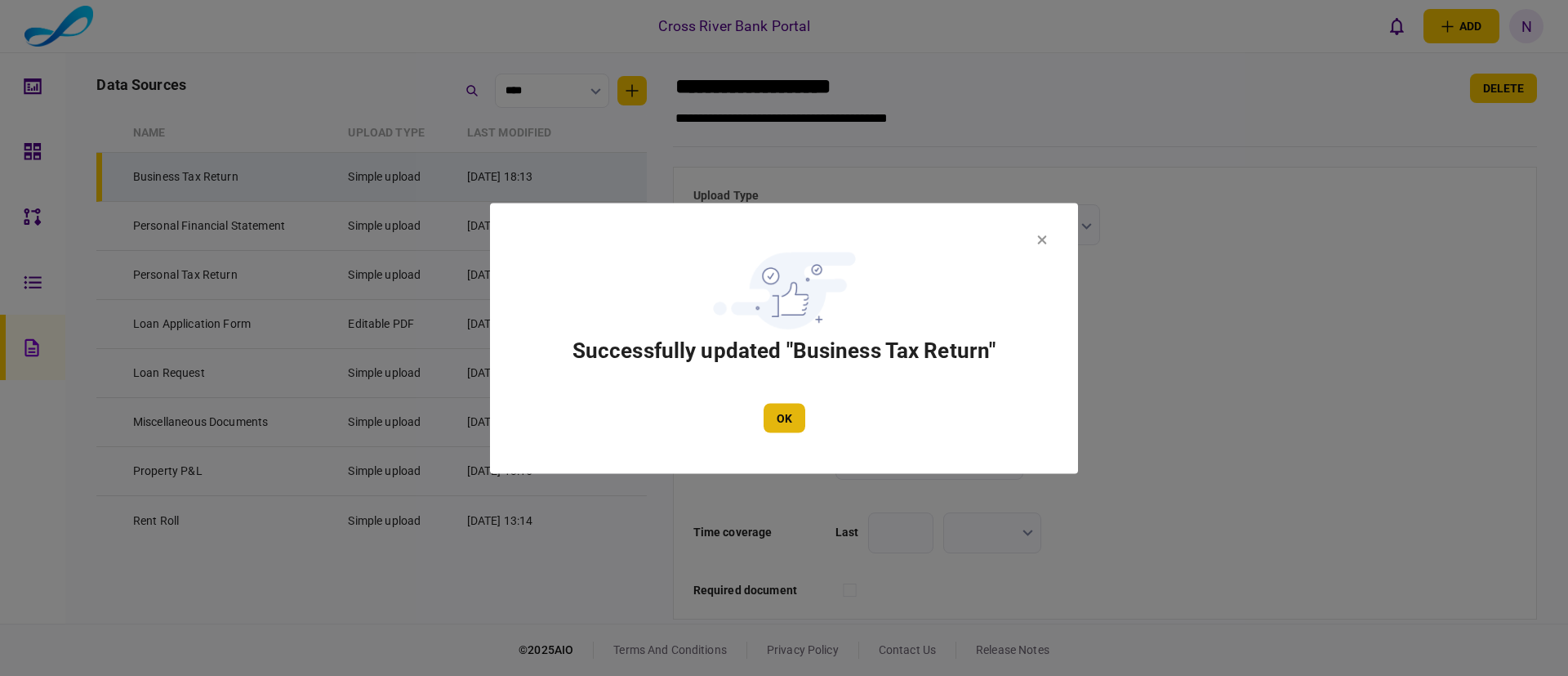
click at [783, 415] on button "OK" at bounding box center [784, 417] width 42 height 29
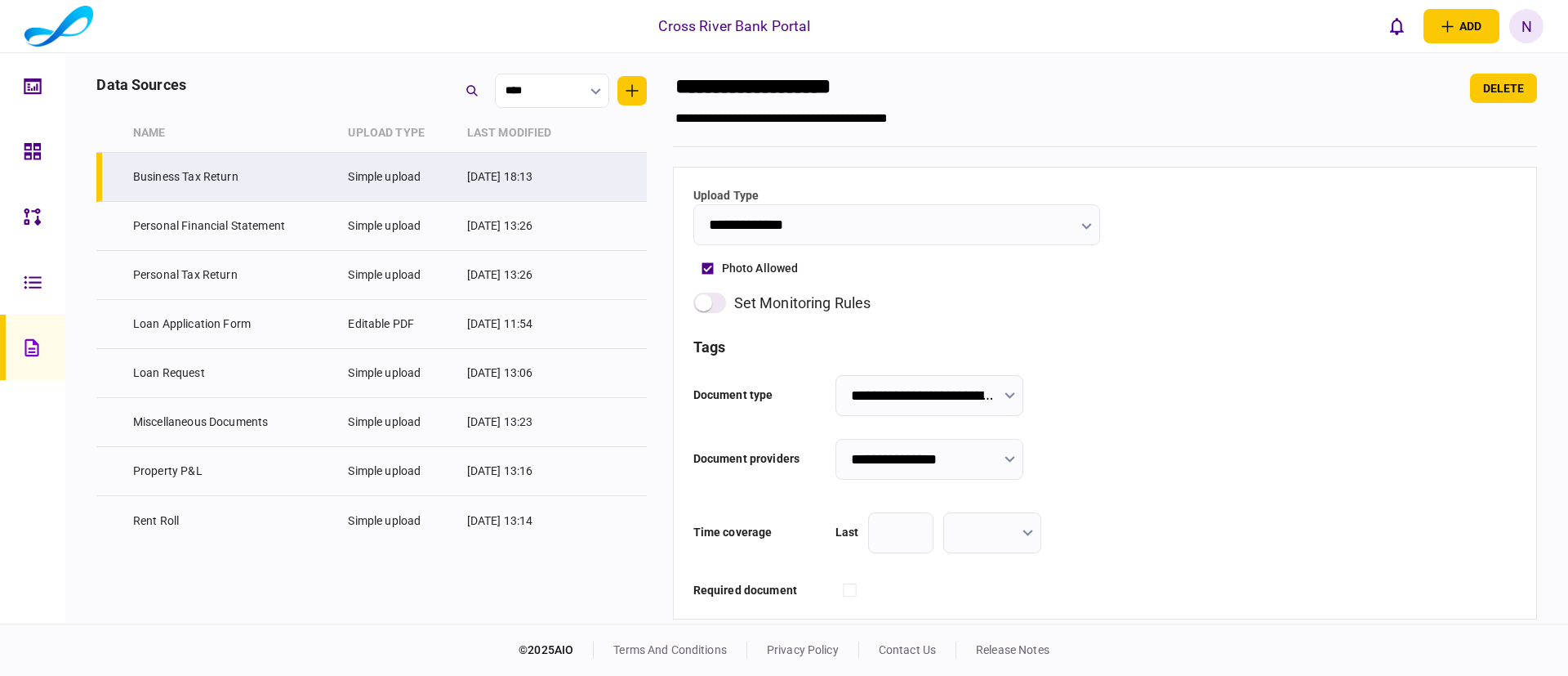
click at [17, 143] on link at bounding box center [32, 151] width 65 height 65
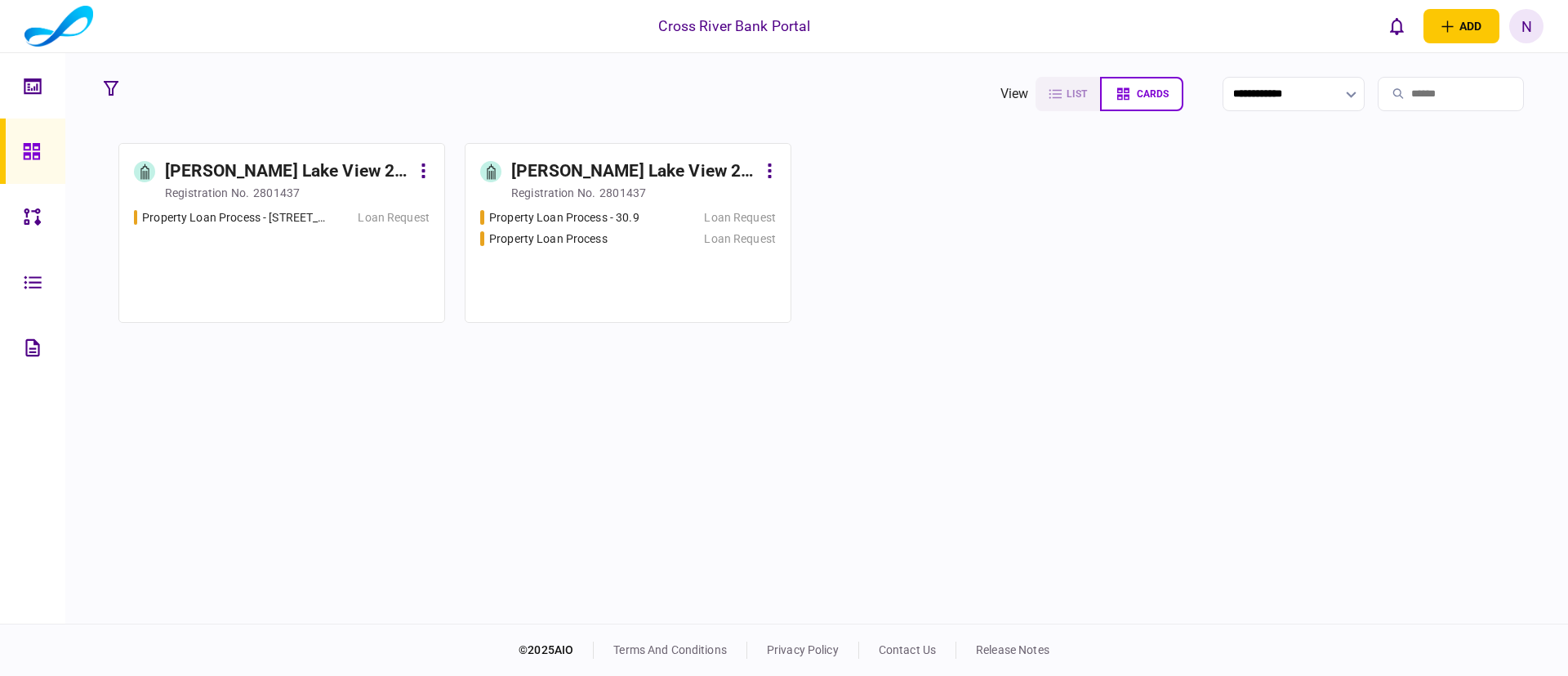
click at [587, 178] on div "[PERSON_NAME] Lake View 2 LLC" at bounding box center [635, 172] width 246 height 26
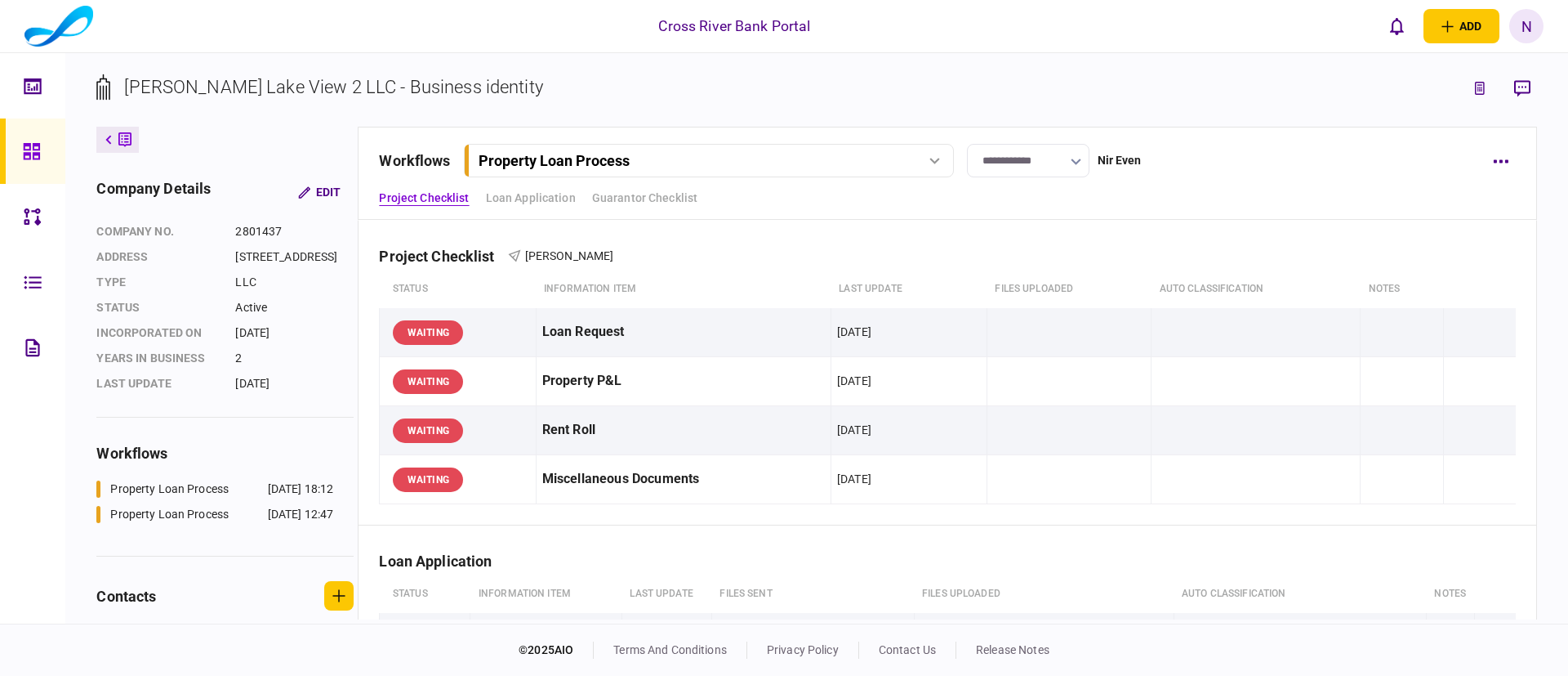
click at [1232, 204] on div "Project Checklist Loan Application Guarantor Checklist" at bounding box center [946, 198] width 1136 height 17
click at [906, 242] on div "Project Checklist [PERSON_NAME]" at bounding box center [946, 246] width 1136 height 50
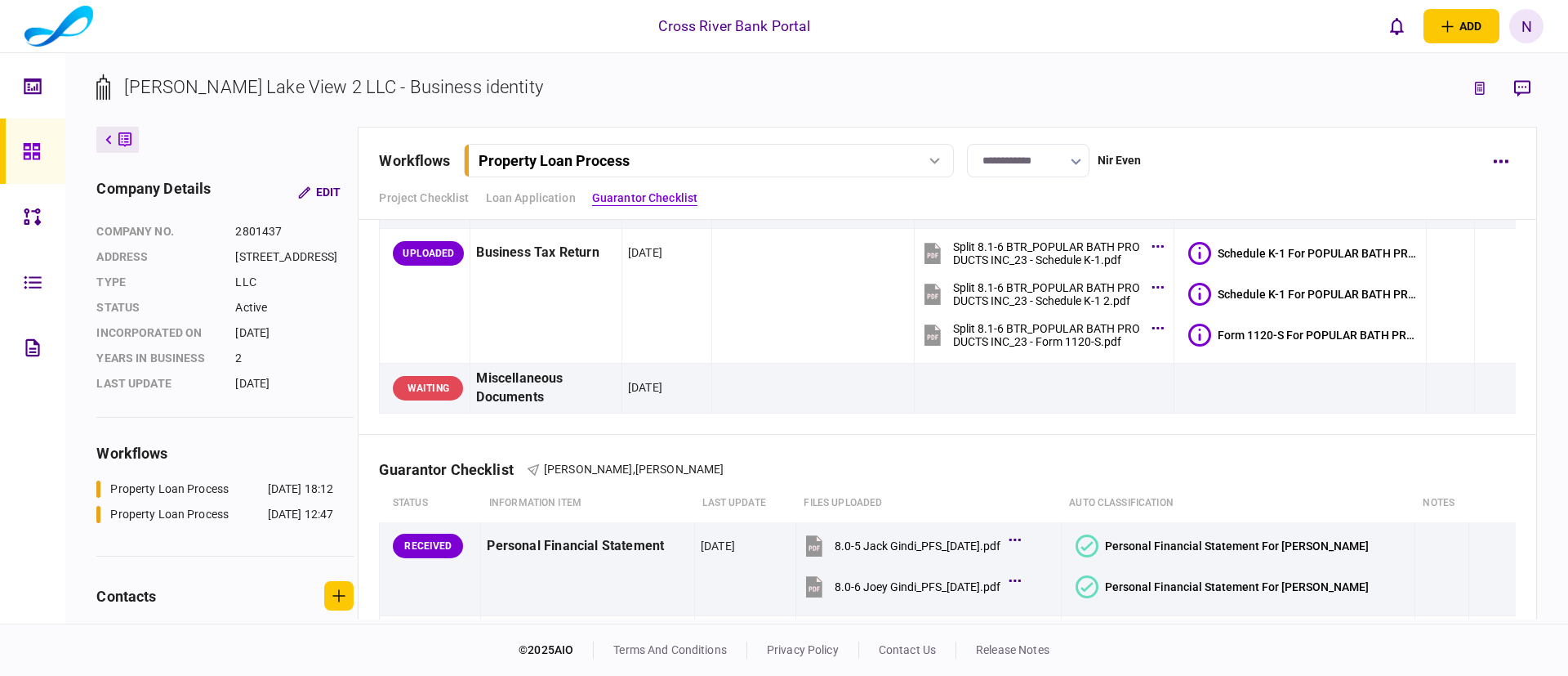
scroll to position [392, 0]
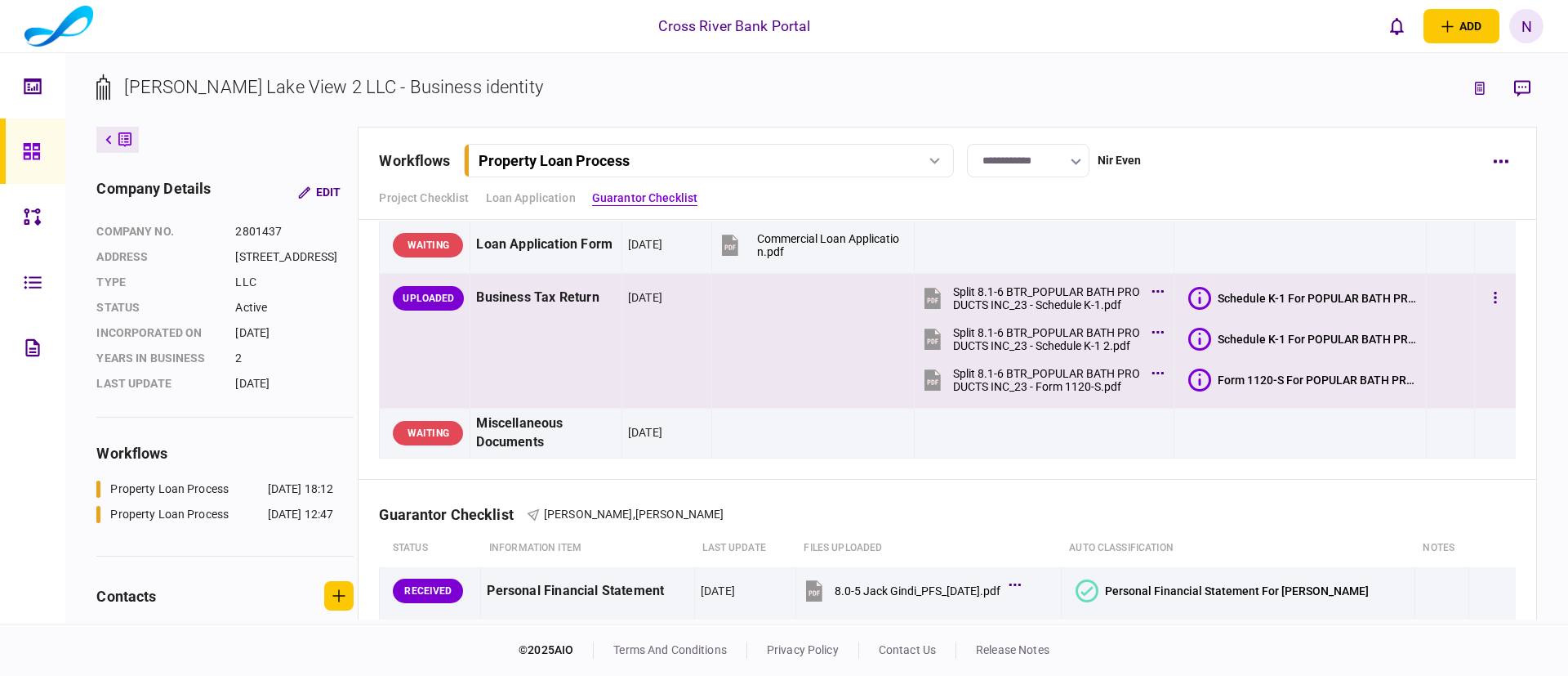
click at [1196, 293] on icon at bounding box center [1199, 298] width 23 height 23
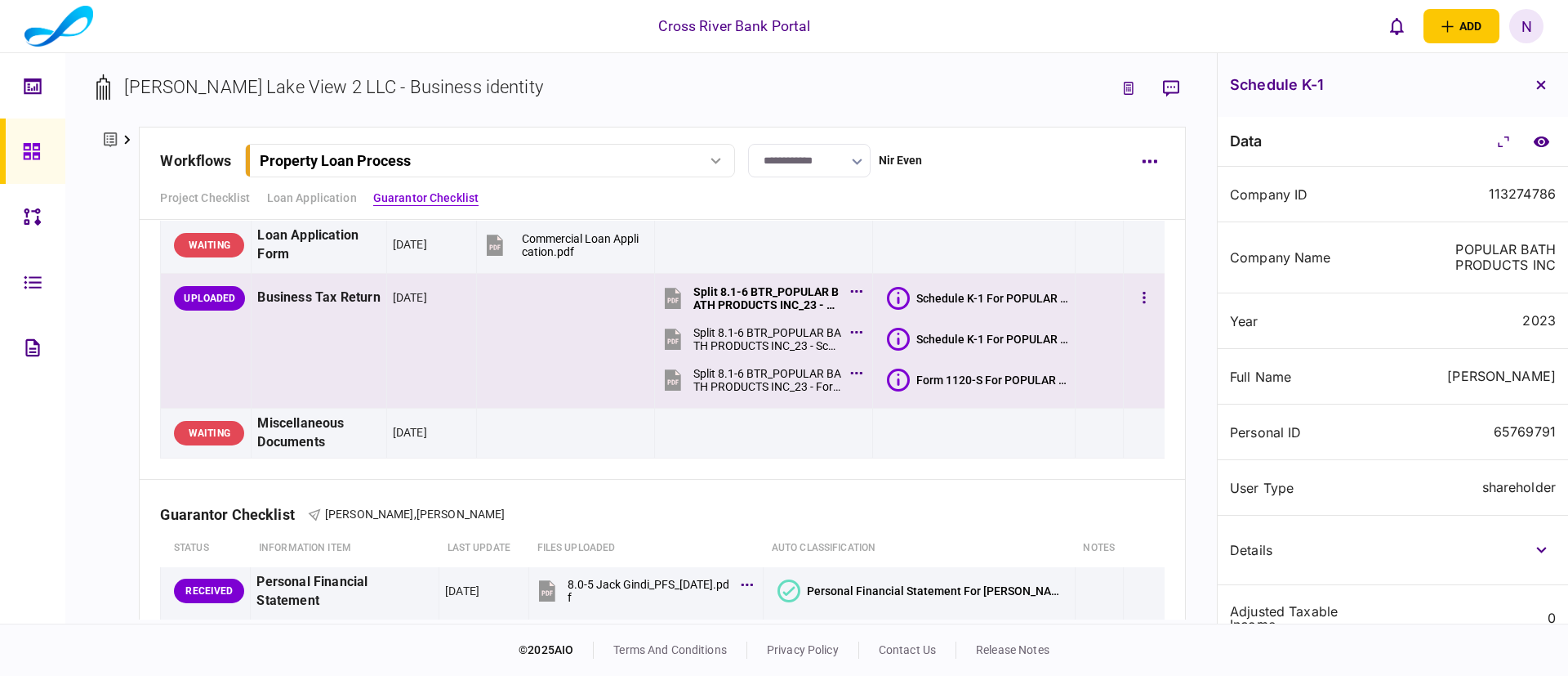
click at [888, 331] on icon at bounding box center [898, 339] width 23 height 23
click at [895, 372] on icon at bounding box center [898, 380] width 23 height 23
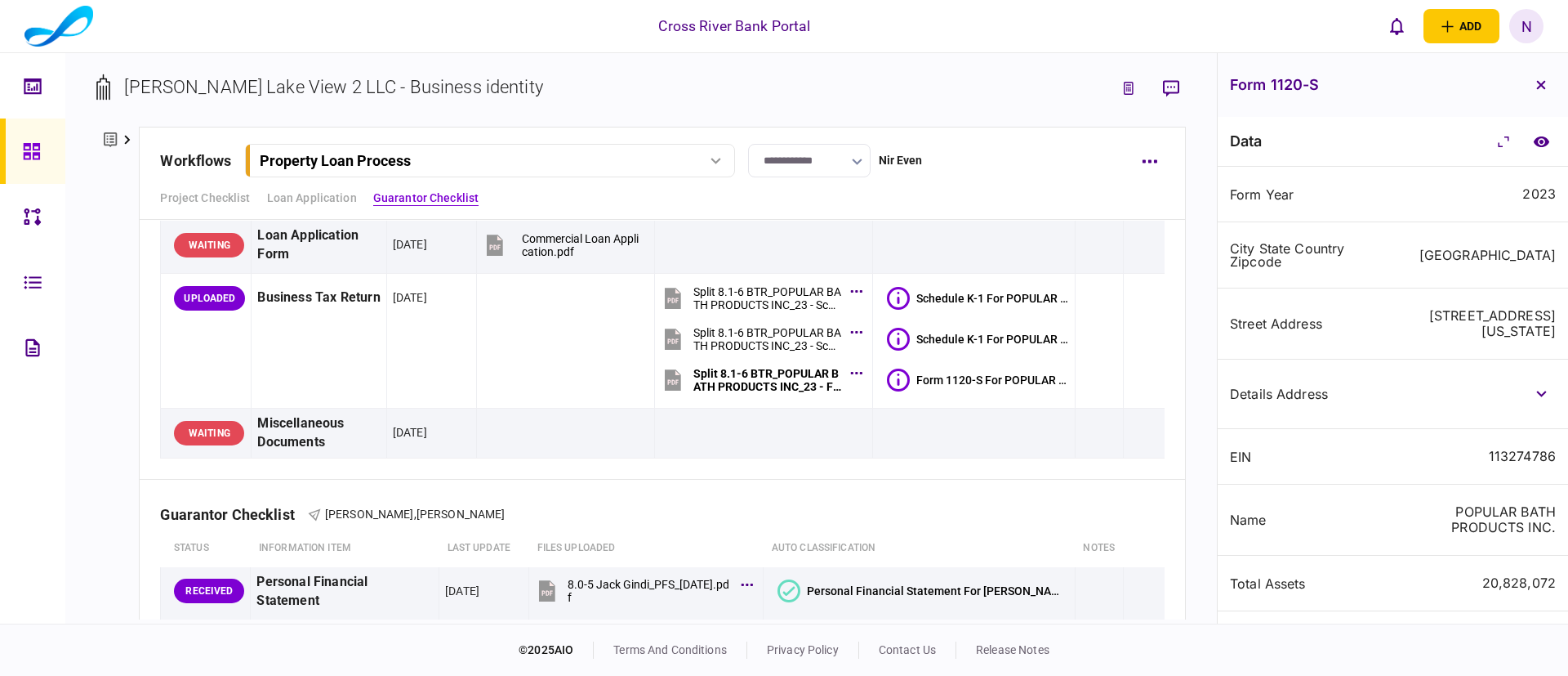
click at [1348, 295] on div "Street Address [STREET_ADDRESS][US_STATE]" at bounding box center [1393, 324] width 351 height 71
click at [1546, 87] on button "button" at bounding box center [1541, 84] width 29 height 29
